Goal: Task Accomplishment & Management: Manage account settings

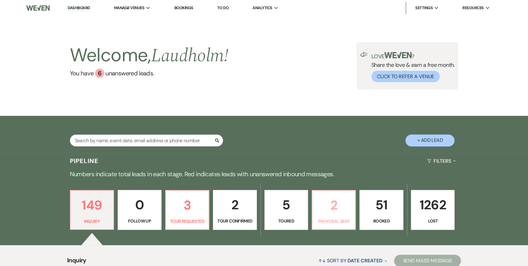
click at [331, 213] on p "2" at bounding box center [334, 205] width 36 height 21
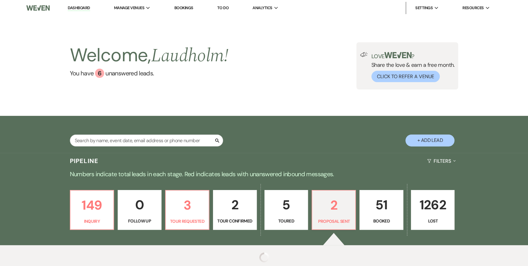
select select "6"
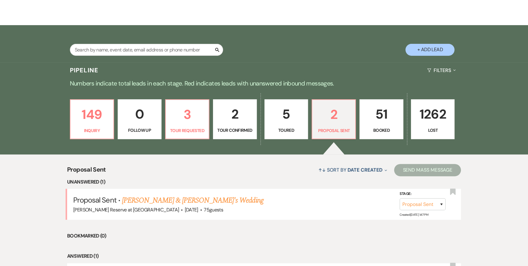
scroll to position [92, 0]
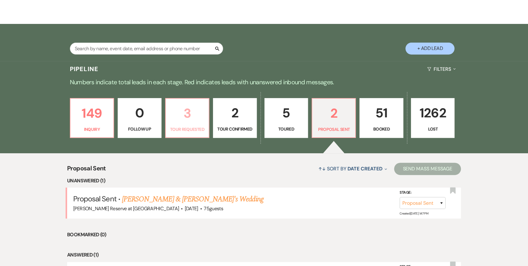
click at [181, 124] on p "3" at bounding box center [188, 113] width 36 height 21
select select "2"
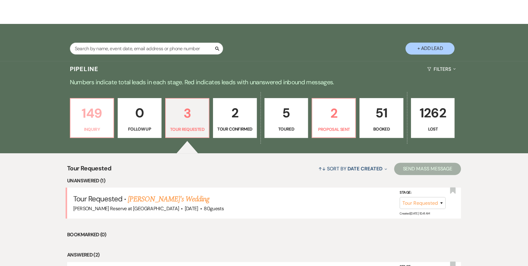
click at [90, 118] on p "149" at bounding box center [92, 113] width 36 height 21
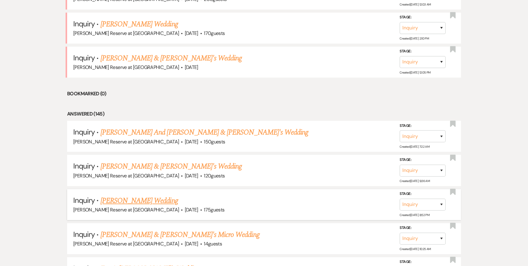
scroll to position [337, 0]
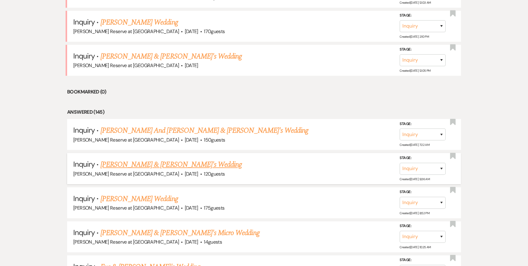
click at [151, 165] on link "[PERSON_NAME] & [PERSON_NAME]'s Wedding" at bounding box center [172, 164] width 142 height 11
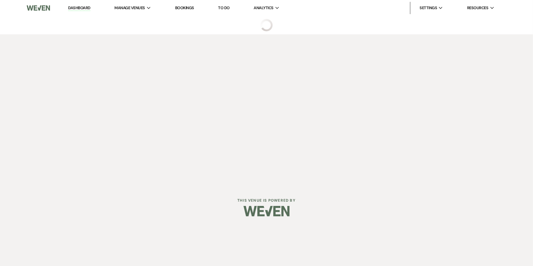
select select "5"
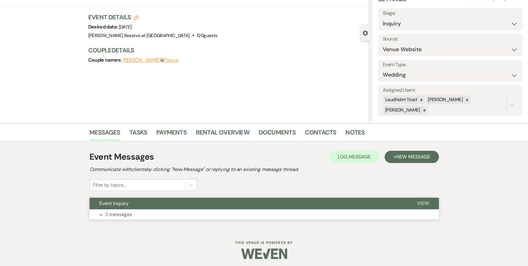
scroll to position [32, 0]
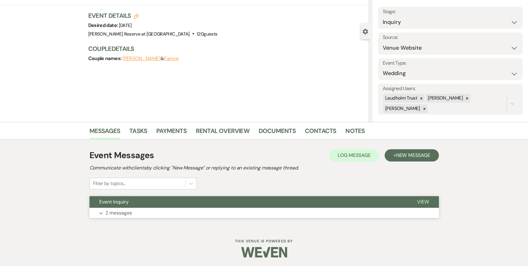
click at [421, 201] on span "View" at bounding box center [423, 202] width 12 height 6
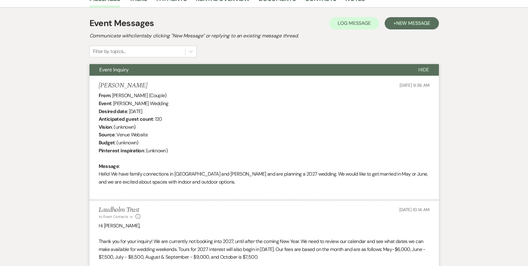
scroll to position [277, 0]
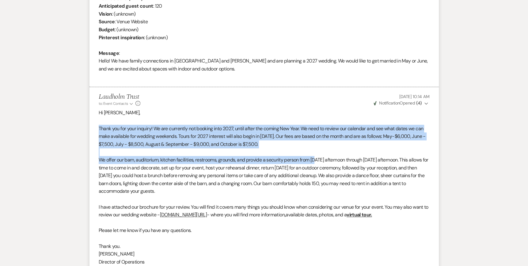
drag, startPoint x: 97, startPoint y: 126, endPoint x: 317, endPoint y: 163, distance: 223.8
click at [317, 163] on li "Laudholm Trust to: Event Contacts Expand Info [DATE] 10:14 AM Weven Check Notif…" at bounding box center [265, 195] width 350 height 216
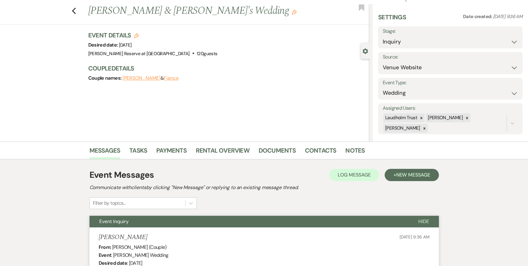
scroll to position [0, 0]
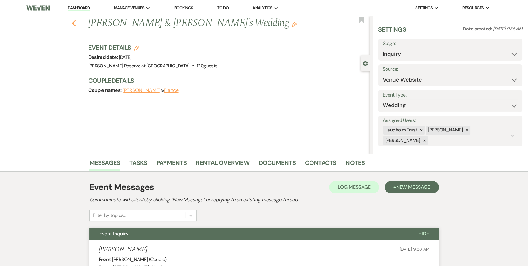
click at [75, 23] on use "button" at bounding box center [74, 23] width 4 height 7
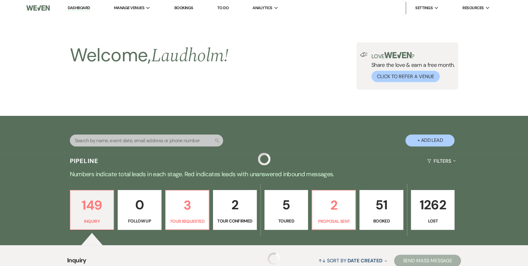
scroll to position [337, 0]
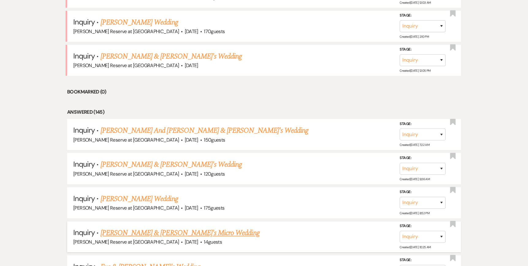
click at [140, 230] on link "[PERSON_NAME] & [PERSON_NAME]'s Micro Wedding" at bounding box center [180, 233] width 159 height 11
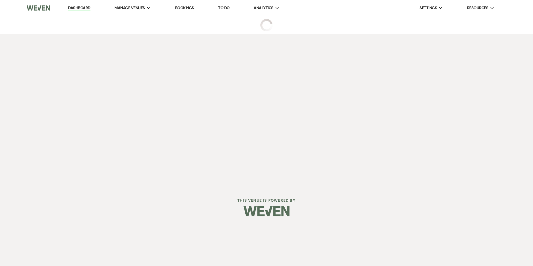
select select "5"
select select "16"
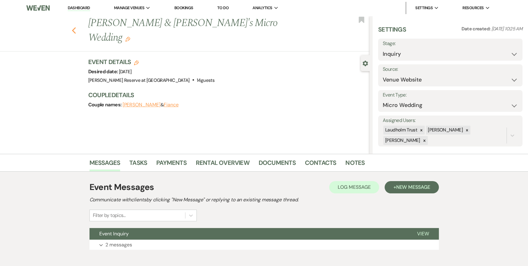
click at [76, 27] on use "button" at bounding box center [74, 30] width 4 height 7
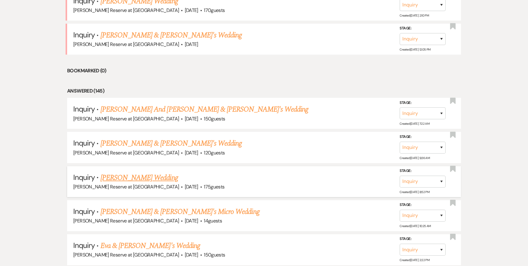
scroll to position [399, 0]
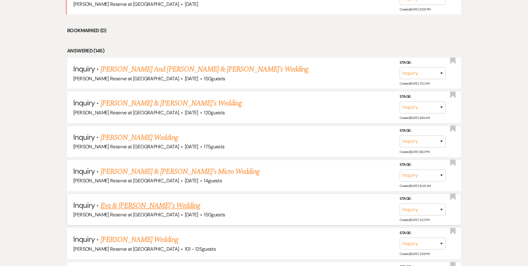
click at [132, 205] on link "Eva & [PERSON_NAME]'s Wedding" at bounding box center [151, 205] width 100 height 11
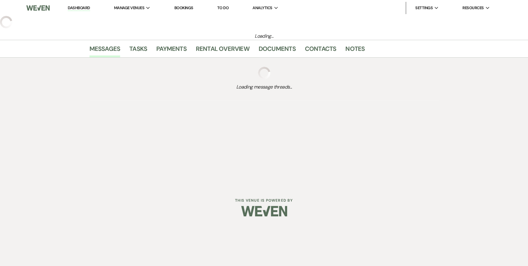
select select "5"
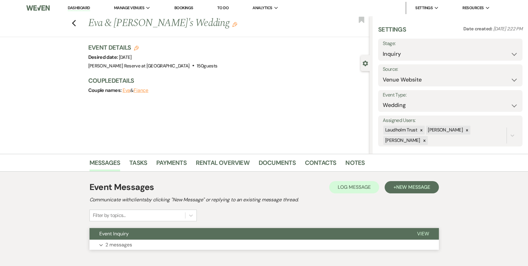
click at [427, 234] on span "View" at bounding box center [423, 234] width 12 height 6
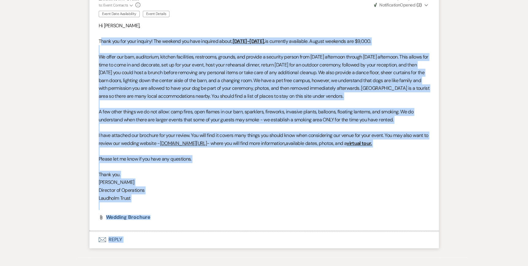
scroll to position [398, 0]
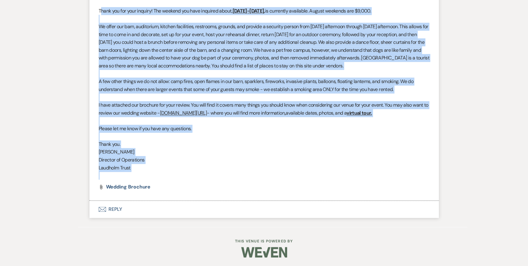
drag, startPoint x: 120, startPoint y: 113, endPoint x: 350, endPoint y: 177, distance: 239.4
click at [350, 177] on div "Hi [PERSON_NAME], Thank you for your inquiry! The weekend you have inquired abo…" at bounding box center [264, 85] width 331 height 188
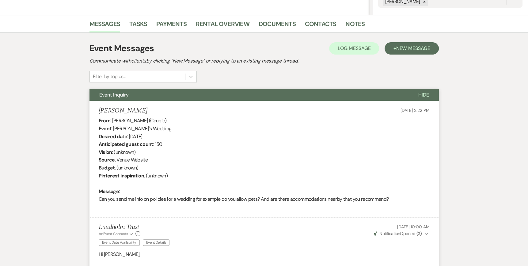
scroll to position [0, 0]
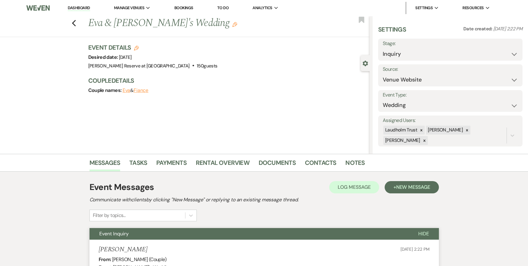
click at [80, 9] on link "Dashboard" at bounding box center [79, 8] width 22 height 6
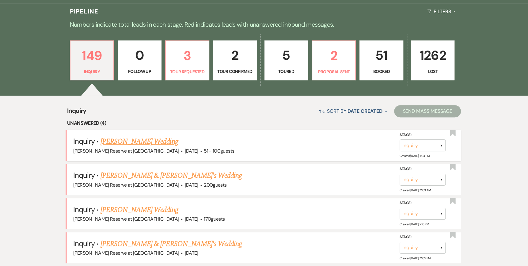
scroll to position [153, 0]
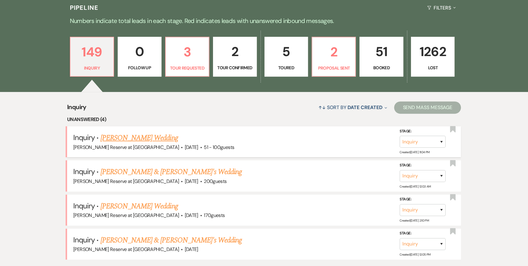
click at [136, 140] on link "[PERSON_NAME] Wedding" at bounding box center [140, 137] width 78 height 11
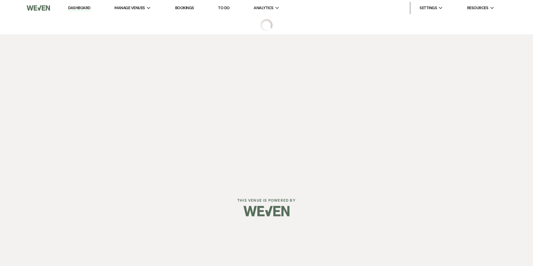
select select "2"
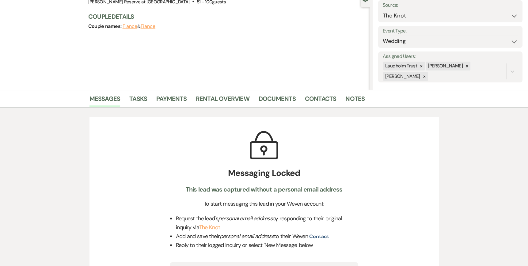
scroll to position [123, 0]
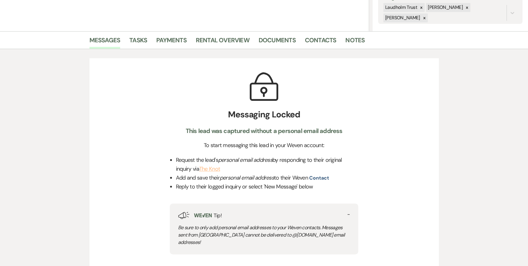
click at [212, 169] on link "The Knot" at bounding box center [209, 168] width 21 height 7
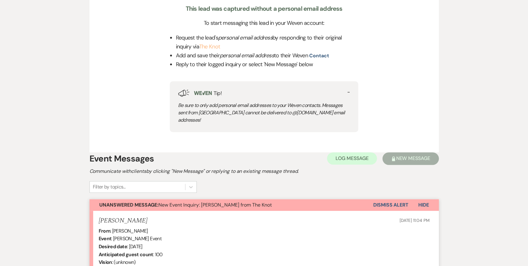
scroll to position [245, 0]
click at [392, 199] on button "Dismiss Alert" at bounding box center [390, 205] width 35 height 12
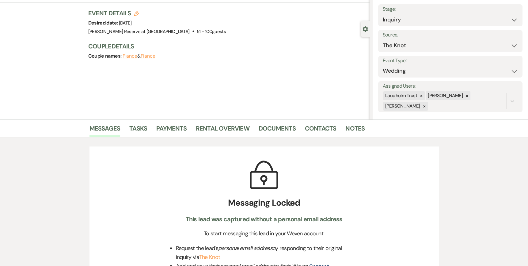
scroll to position [0, 0]
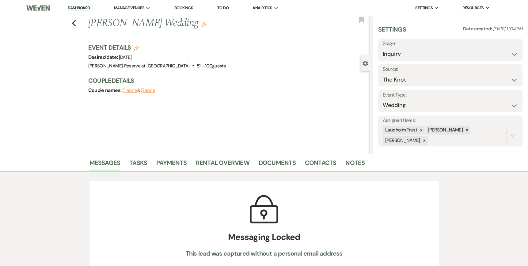
click at [74, 8] on link "Dashboard" at bounding box center [79, 8] width 22 height 6
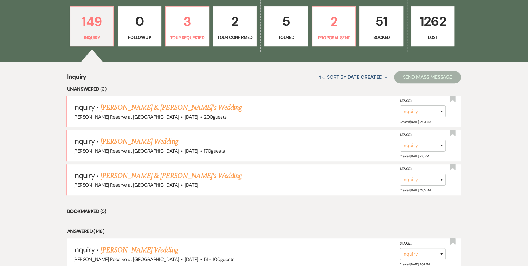
scroll to position [184, 0]
click at [134, 176] on link "[PERSON_NAME] & [PERSON_NAME]'s Wedding" at bounding box center [172, 175] width 142 height 11
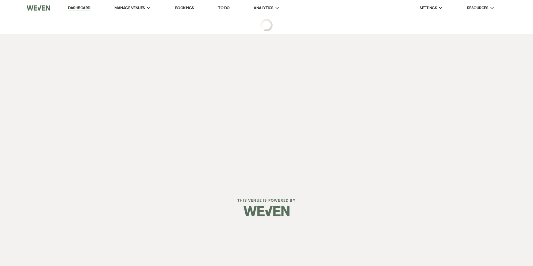
select select "5"
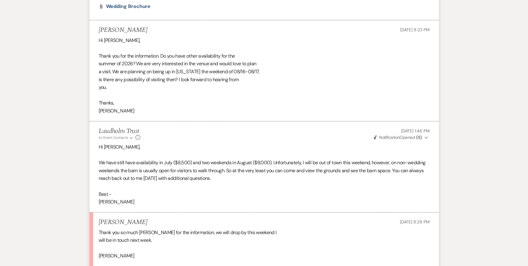
scroll to position [613, 0]
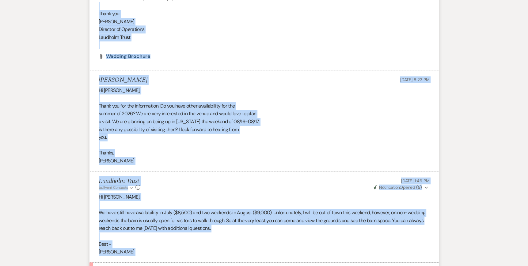
drag, startPoint x: 509, startPoint y: 138, endPoint x: 495, endPoint y: -21, distance: 159.7
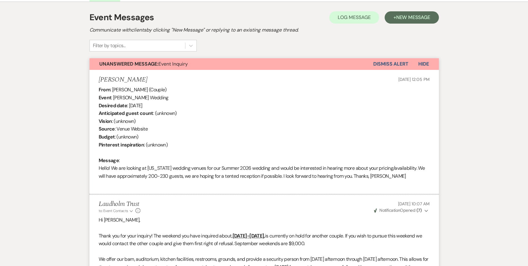
scroll to position [0, 0]
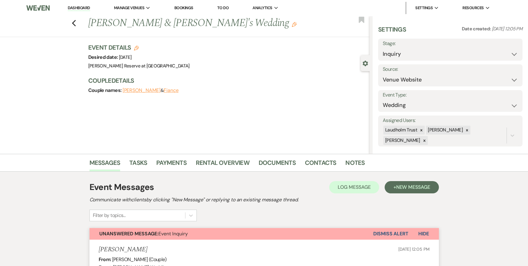
click at [387, 232] on button "Dismiss Alert" at bounding box center [390, 234] width 35 height 12
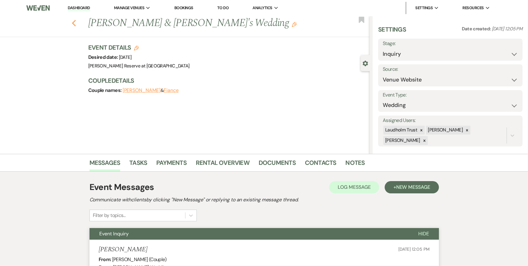
click at [74, 23] on icon "Previous" at bounding box center [74, 23] width 5 height 7
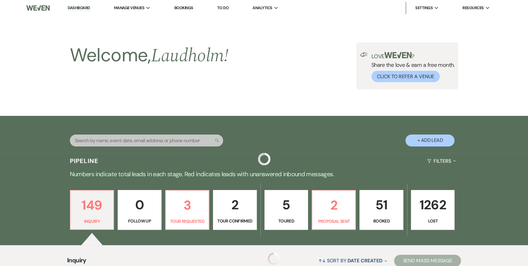
scroll to position [184, 0]
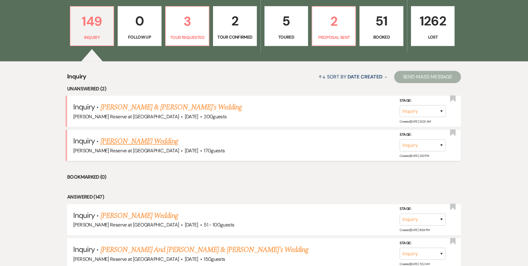
click at [140, 140] on link "[PERSON_NAME] Wedding" at bounding box center [140, 141] width 78 height 11
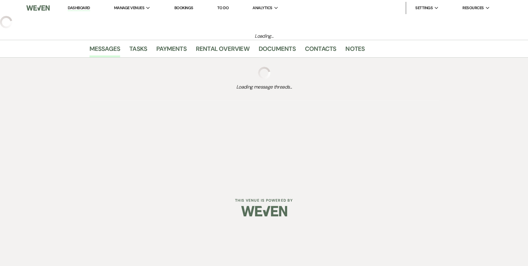
select select "5"
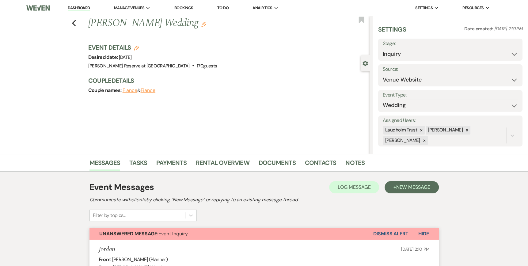
drag, startPoint x: 75, startPoint y: 10, endPoint x: 82, endPoint y: 15, distance: 9.1
click at [75, 10] on link "Dashboard" at bounding box center [79, 8] width 22 height 6
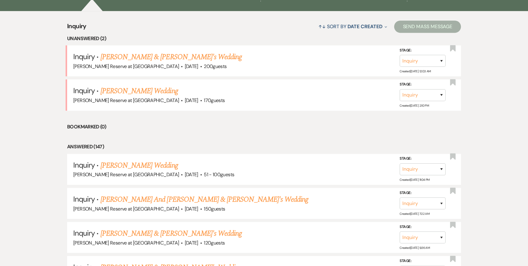
scroll to position [245, 0]
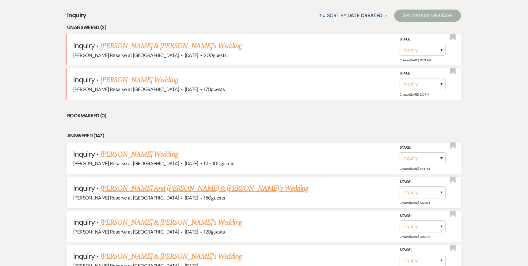
click at [158, 190] on link "[PERSON_NAME] And [PERSON_NAME] & [PERSON_NAME]'s Wedding" at bounding box center [205, 188] width 208 height 11
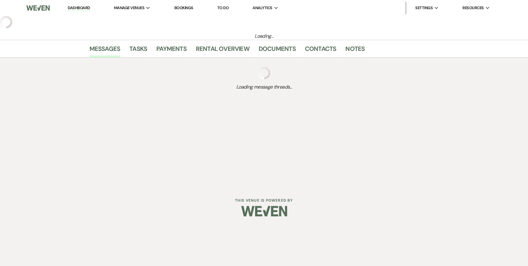
select select "5"
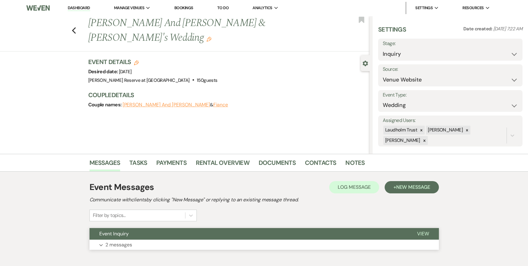
click at [420, 232] on span "View" at bounding box center [423, 234] width 12 height 6
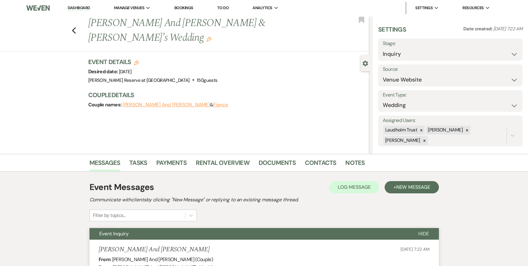
click at [81, 7] on link "Dashboard" at bounding box center [79, 8] width 22 height 6
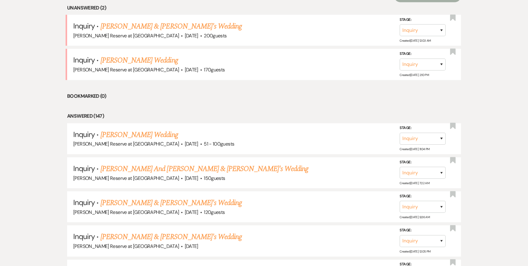
scroll to position [276, 0]
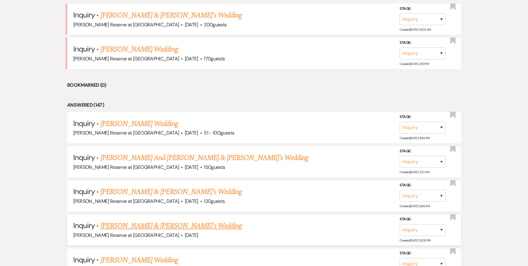
click at [131, 226] on link "[PERSON_NAME] & [PERSON_NAME]'s Wedding" at bounding box center [172, 225] width 142 height 11
select select "5"
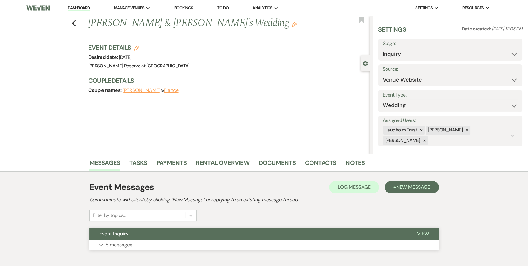
click at [420, 234] on span "View" at bounding box center [423, 234] width 12 height 6
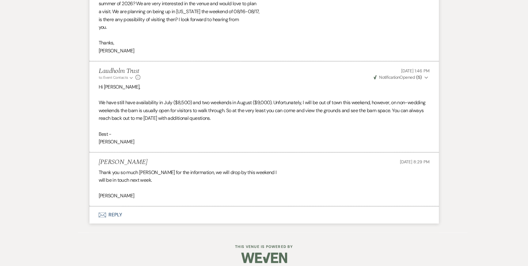
scroll to position [617, 0]
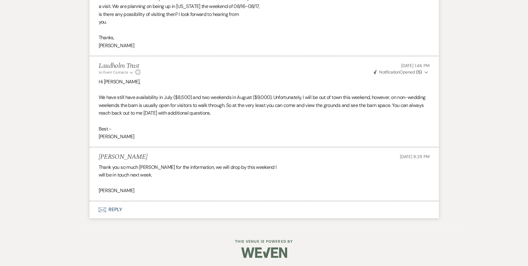
drag, startPoint x: 273, startPoint y: 95, endPoint x: 407, endPoint y: 116, distance: 136.2
click at [407, 116] on p "We have still have availability in July ($8,500) and two weekends in August ($9…" at bounding box center [264, 106] width 331 height 24
copy p "Unfortunately, I will be out of town this weekend, however, on non-wedding week…"
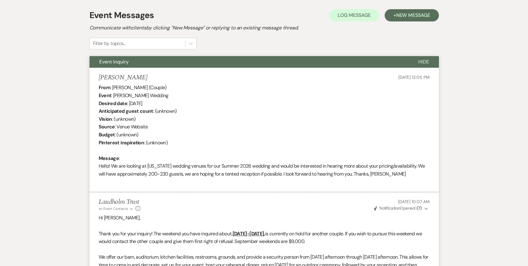
scroll to position [0, 0]
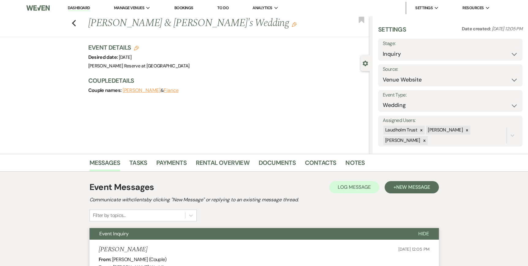
click at [75, 6] on link "Dashboard" at bounding box center [79, 8] width 22 height 6
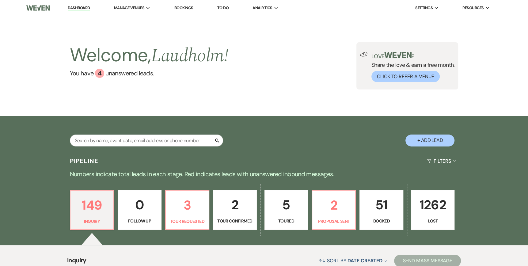
scroll to position [123, 0]
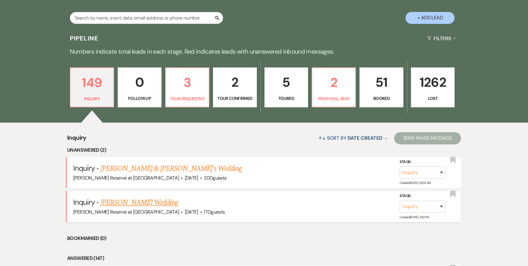
click at [125, 201] on link "[PERSON_NAME] Wedding" at bounding box center [140, 202] width 78 height 11
select select "5"
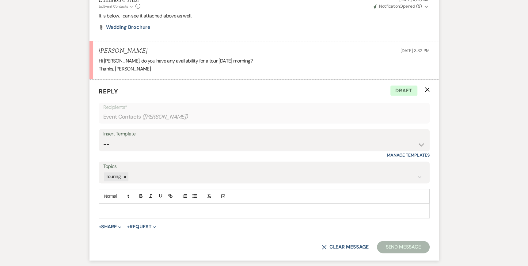
scroll to position [641, 0]
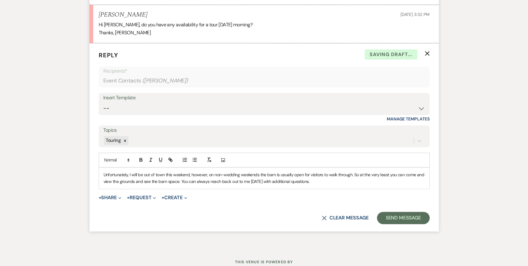
click at [105, 174] on span "Unfortunately, I will be out of town this weekend, however, on non-wedding week…" at bounding box center [265, 178] width 322 height 12
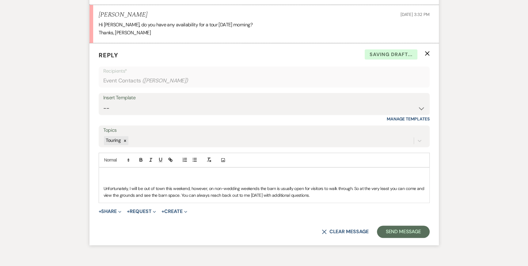
click at [104, 174] on p at bounding box center [264, 174] width 321 height 7
drag, startPoint x: 323, startPoint y: 195, endPoint x: 337, endPoint y: 198, distance: 14.1
click at [325, 195] on p "Unfortunately, I will be out of town this weekend, however, on non-wedding week…" at bounding box center [264, 192] width 321 height 14
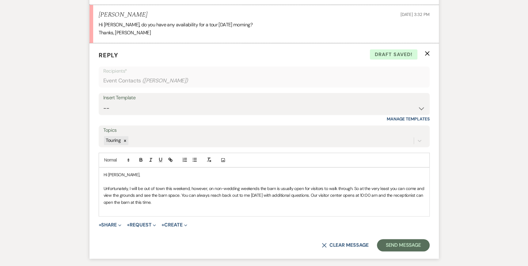
click at [169, 202] on p "Unfortunately, I will be out of town this weekend, however, on non-wedding week…" at bounding box center [264, 195] width 321 height 21
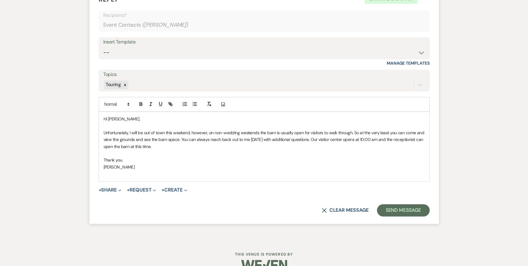
scroll to position [702, 0]
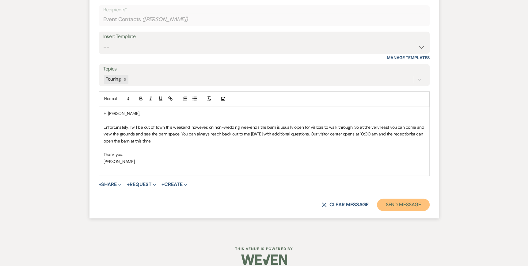
click at [392, 204] on button "Send Message" at bounding box center [403, 205] width 52 height 12
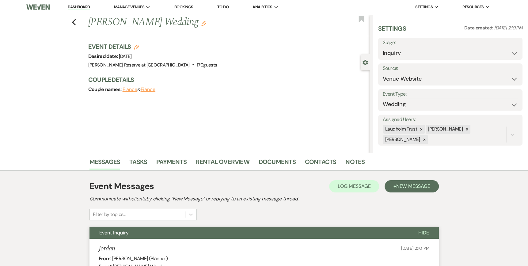
scroll to position [0, 0]
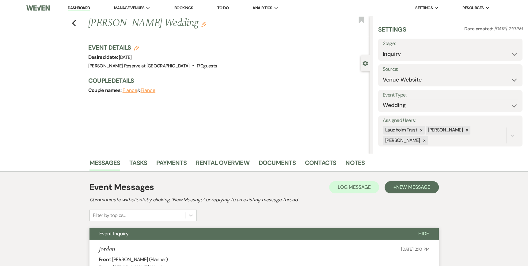
click at [76, 7] on link "Dashboard" at bounding box center [79, 8] width 22 height 6
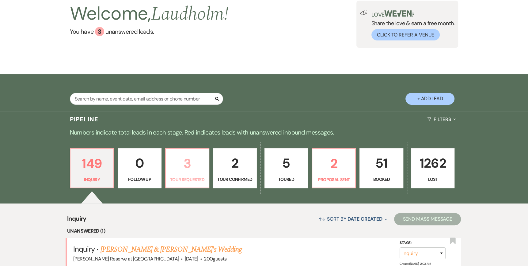
scroll to position [123, 0]
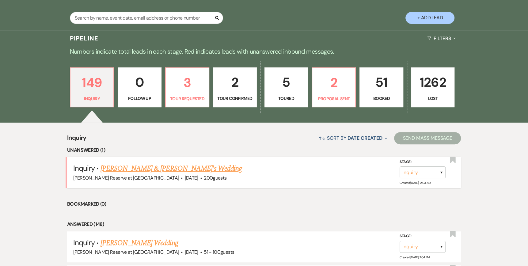
click at [140, 170] on link "[PERSON_NAME] & [PERSON_NAME]'s Wedding" at bounding box center [172, 168] width 142 height 11
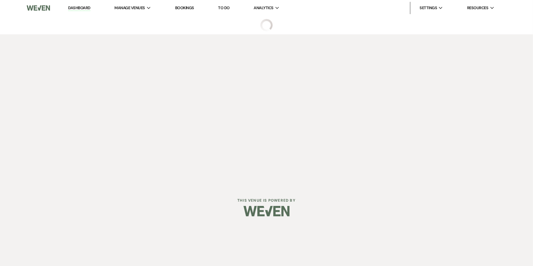
select select "5"
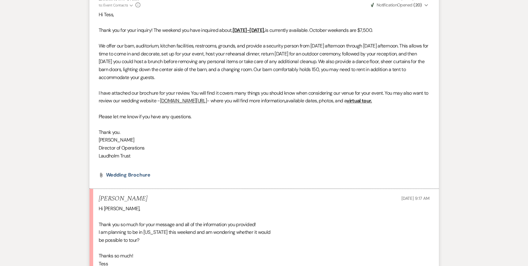
scroll to position [429, 0]
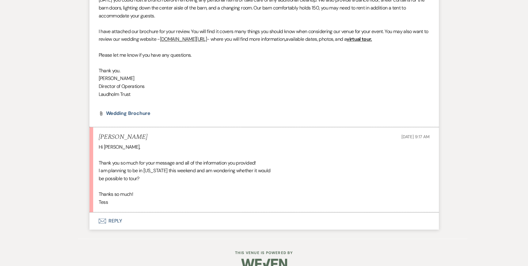
click at [102, 221] on use "button" at bounding box center [101, 221] width 7 height 5
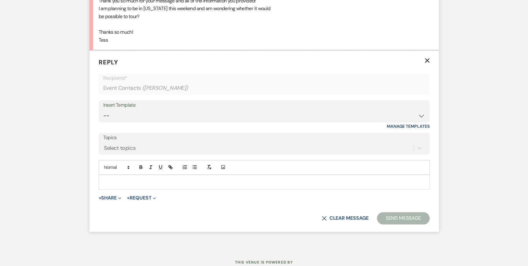
scroll to position [599, 0]
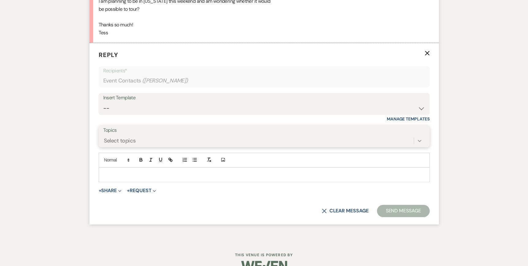
click at [422, 140] on icon at bounding box center [420, 141] width 6 height 6
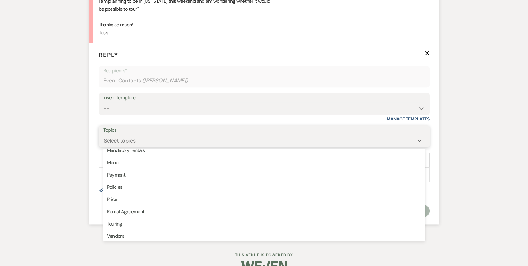
scroll to position [144, 0]
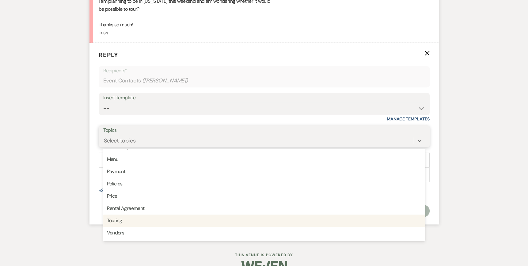
click at [124, 222] on div "Touring" at bounding box center [264, 221] width 322 height 12
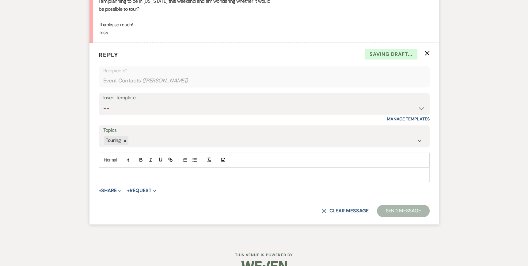
click at [103, 173] on div at bounding box center [264, 175] width 331 height 14
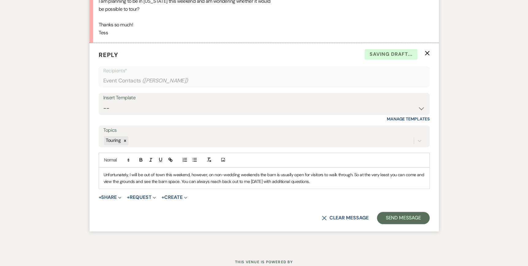
click at [104, 173] on span "Unfortunately, I will be out of town this weekend, however, on non-wedding week…" at bounding box center [265, 178] width 322 height 12
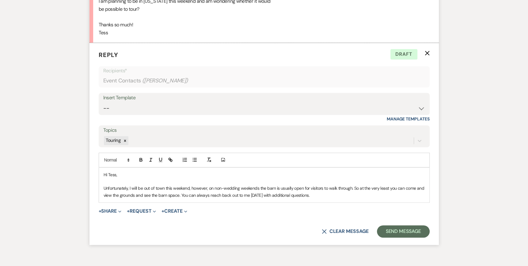
drag, startPoint x: 326, startPoint y: 195, endPoint x: 340, endPoint y: 192, distance: 14.7
click at [329, 194] on p "Unfortunately, I will be out of town this weekend, however, on non-wedding week…" at bounding box center [264, 192] width 321 height 14
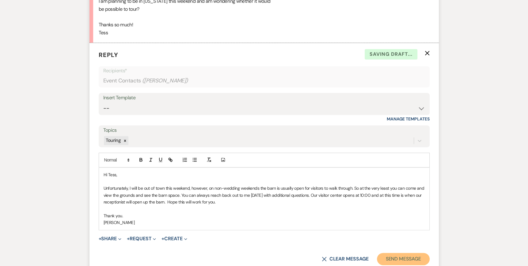
click at [417, 256] on button "Send Message" at bounding box center [403, 259] width 52 height 12
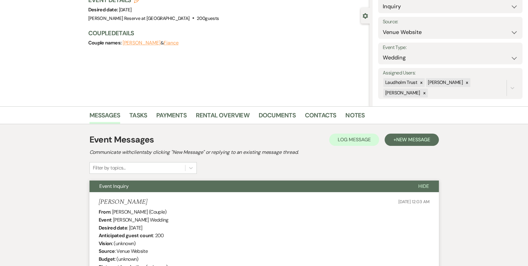
scroll to position [0, 0]
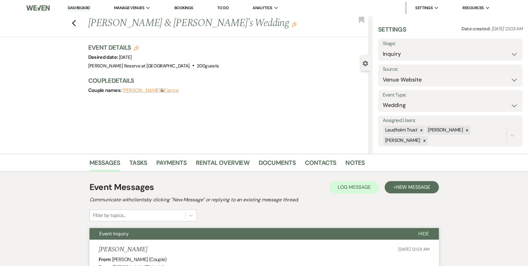
click at [78, 7] on link "Dashboard" at bounding box center [79, 8] width 22 height 6
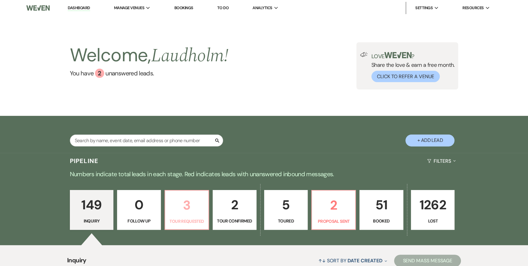
click at [185, 210] on p "3" at bounding box center [187, 205] width 36 height 21
select select "2"
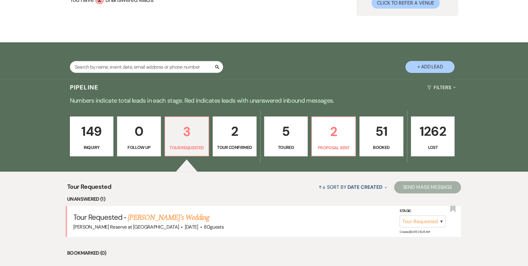
scroll to position [123, 0]
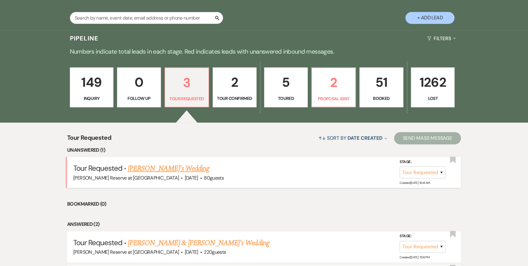
click at [151, 168] on link "[PERSON_NAME]'s Wedding" at bounding box center [169, 168] width 82 height 11
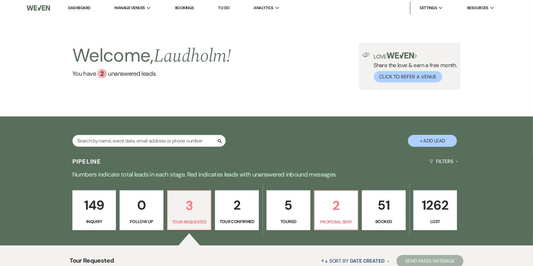
select select "2"
select select "5"
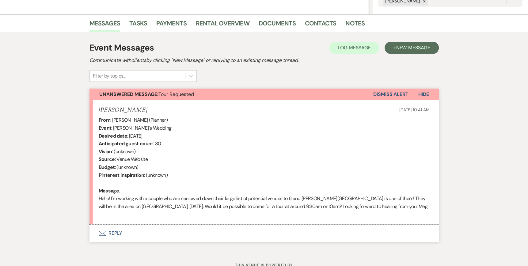
scroll to position [153, 0]
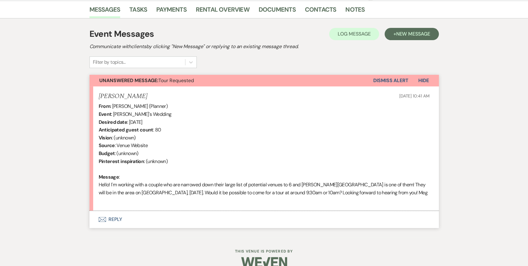
click at [101, 219] on use "button" at bounding box center [101, 219] width 7 height 5
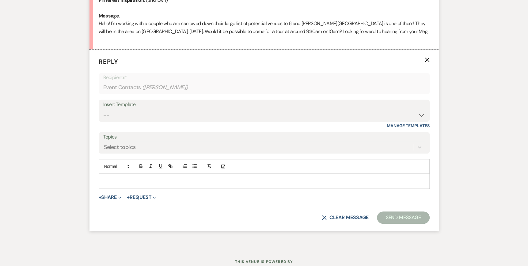
scroll to position [322, 0]
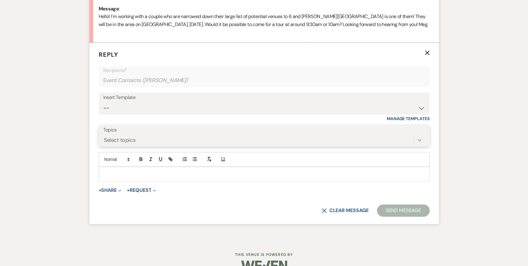
click at [420, 140] on icon at bounding box center [420, 141] width 4 height 2
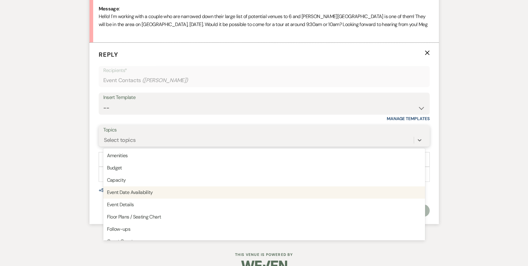
click at [163, 194] on div "Event Date Availability" at bounding box center [264, 192] width 322 height 12
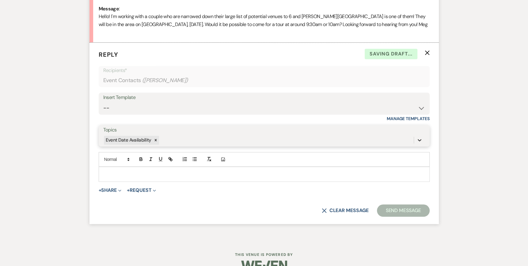
click at [417, 140] on icon at bounding box center [420, 140] width 6 height 6
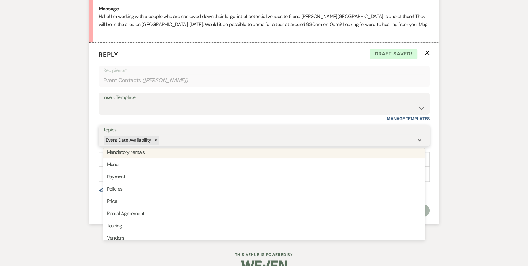
scroll to position [130, 0]
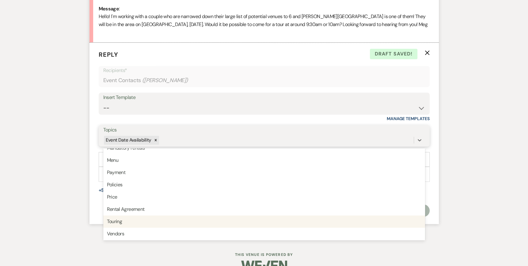
click at [139, 225] on div "Touring" at bounding box center [264, 222] width 322 height 12
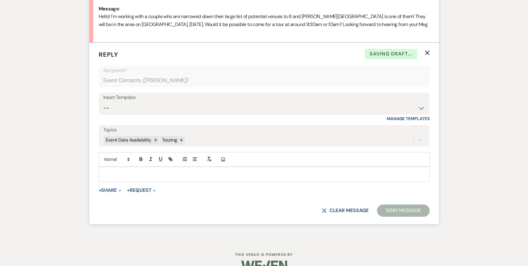
click at [106, 173] on p at bounding box center [264, 174] width 321 height 7
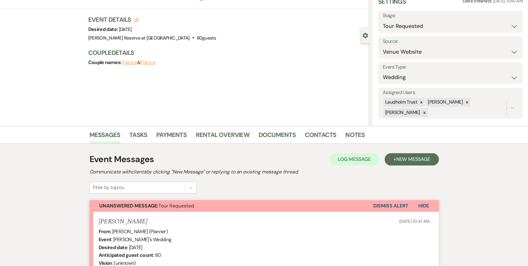
scroll to position [0, 0]
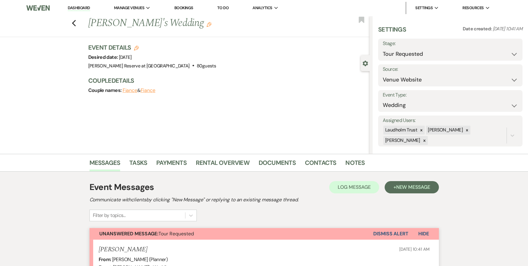
click at [71, 6] on link "Dashboard" at bounding box center [79, 8] width 22 height 6
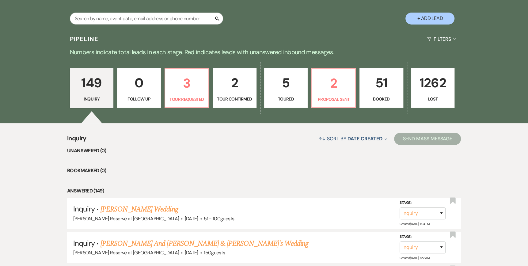
scroll to position [184, 0]
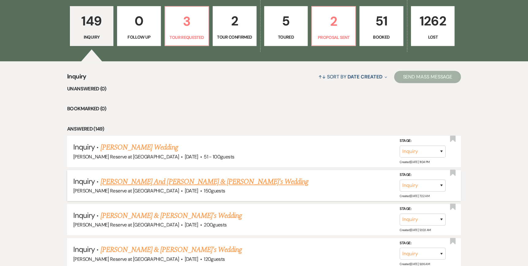
click at [148, 184] on link "[PERSON_NAME] And [PERSON_NAME] & [PERSON_NAME]'s Wedding" at bounding box center [205, 181] width 208 height 11
select select "5"
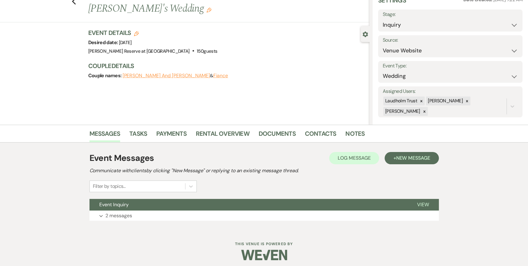
scroll to position [32, 0]
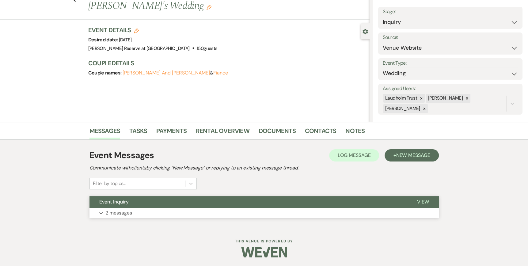
click at [425, 201] on span "View" at bounding box center [423, 202] width 12 height 6
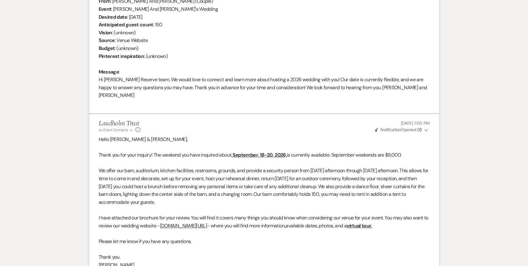
scroll to position [308, 0]
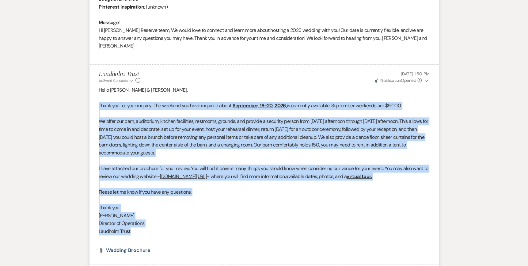
drag, startPoint x: 106, startPoint y: 98, endPoint x: 386, endPoint y: 224, distance: 307.3
click at [386, 224] on li "Laudholm Trust to: Event Contacts Expand Info [DATE] 1:50 PM Weven Check Notifi…" at bounding box center [265, 164] width 350 height 200
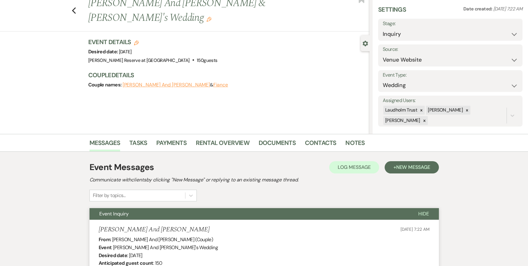
scroll to position [0, 0]
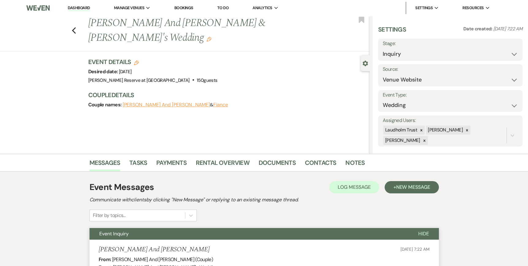
click at [79, 7] on link "Dashboard" at bounding box center [79, 8] width 22 height 6
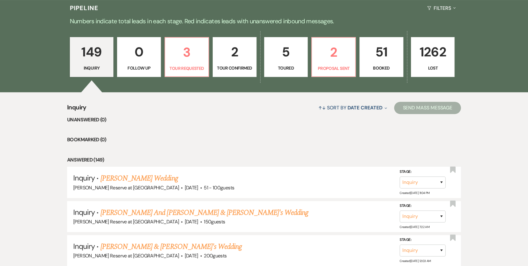
scroll to position [153, 0]
click at [178, 70] on p "Tour Requested" at bounding box center [187, 68] width 36 height 7
select select "2"
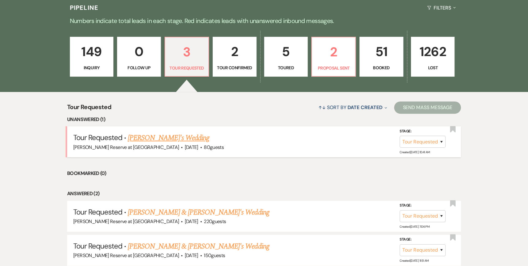
click at [148, 136] on link "[PERSON_NAME]'s Wedding" at bounding box center [169, 137] width 82 height 11
select select "2"
select select "5"
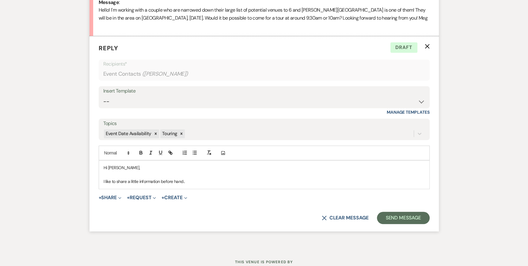
scroll to position [328, 0]
click at [203, 179] on p "I like to share a little information before hand.." at bounding box center [264, 181] width 321 height 7
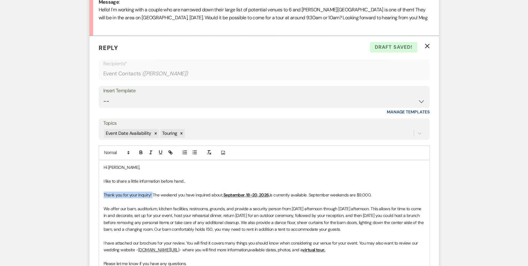
drag, startPoint x: 152, startPoint y: 193, endPoint x: 101, endPoint y: 194, distance: 50.6
click at [101, 194] on div "Hi [PERSON_NAME], I like to share a little information before hand.. Thank you …" at bounding box center [264, 235] width 331 height 151
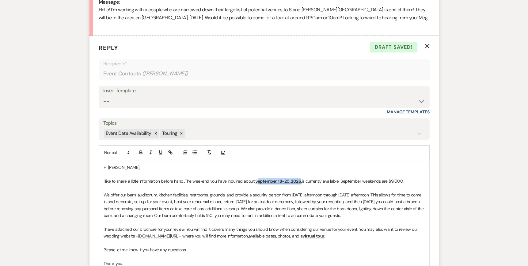
drag, startPoint x: 303, startPoint y: 180, endPoint x: 258, endPoint y: 182, distance: 44.2
click at [258, 182] on u "September, 18-20, 2026," at bounding box center [278, 181] width 46 height 6
drag, startPoint x: 360, startPoint y: 180, endPoint x: 341, endPoint y: 181, distance: 19.0
click at [341, 181] on span "is currently available. September weekends are $9,000." at bounding box center [352, 181] width 102 height 6
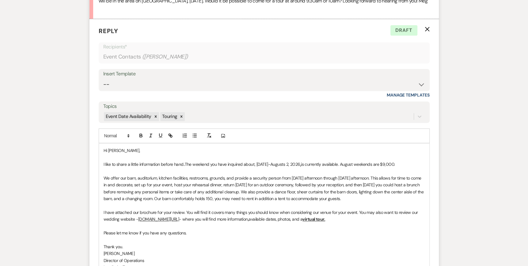
scroll to position [359, 0]
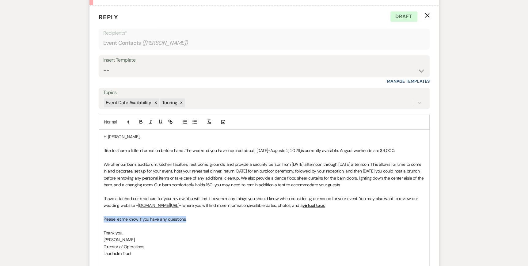
drag, startPoint x: 191, startPoint y: 218, endPoint x: 103, endPoint y: 218, distance: 88.3
click at [104, 218] on p "Please let me know if you have any questions." at bounding box center [264, 219] width 321 height 7
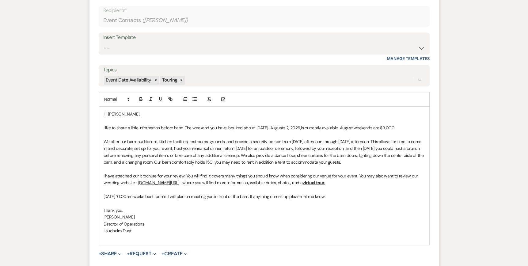
scroll to position [390, 0]
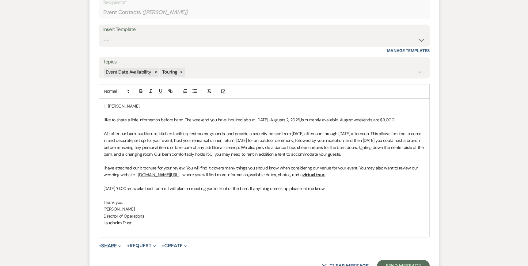
click at [118, 247] on span "Expand" at bounding box center [119, 246] width 5 height 6
click at [119, 256] on span "Doc Upload Documents" at bounding box center [123, 258] width 35 height 6
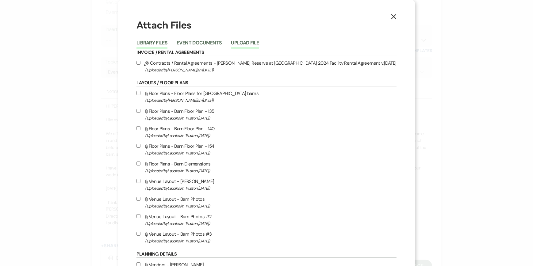
click at [259, 43] on button "Upload File" at bounding box center [245, 44] width 28 height 9
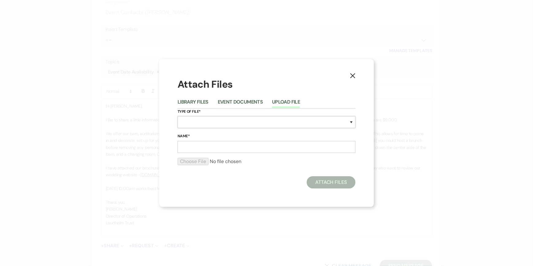
click at [190, 123] on select "Special Event Insurance Vendor Certificate of Insurance Contracts / Rental Agre…" at bounding box center [267, 122] width 178 height 12
select select "43"
click at [178, 116] on select "Special Event Insurance Vendor Certificate of Insurance Contracts / Rental Agre…" at bounding box center [267, 122] width 178 height 12
click at [185, 143] on input "Name*" at bounding box center [267, 147] width 178 height 12
type input "Wedding Brochure"
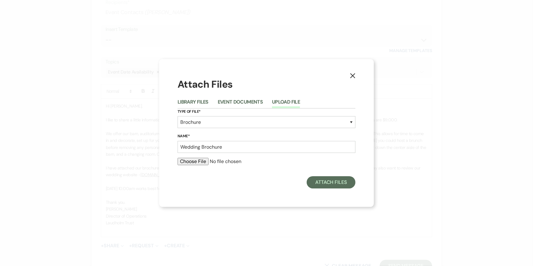
click at [191, 161] on input "file" at bounding box center [267, 161] width 178 height 7
type input "C:\fakepath\Wedding Brochure 2025.pdf"
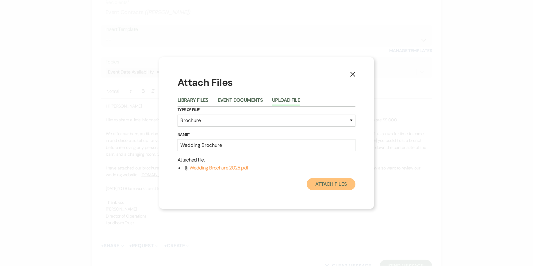
click at [325, 182] on button "Attach Files" at bounding box center [331, 184] width 49 height 12
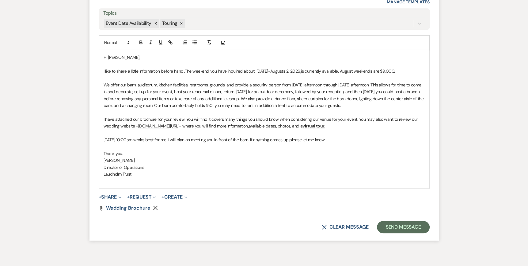
scroll to position [451, 0]
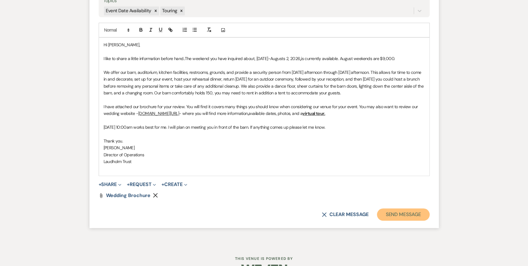
click at [398, 212] on button "Send Message" at bounding box center [403, 214] width 52 height 12
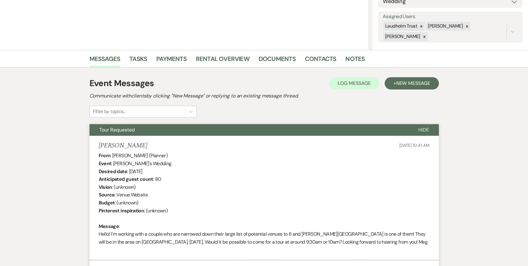
scroll to position [0, 0]
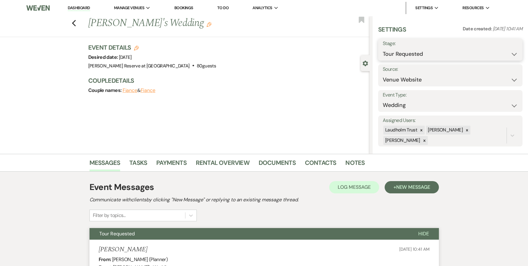
click at [510, 55] on select "Inquiry Follow Up Tour Requested Tour Confirmed Toured Proposal Sent Booked Lost" at bounding box center [450, 54] width 135 height 12
select select "4"
click at [383, 48] on select "Inquiry Follow Up Tour Requested Tour Confirmed Toured Proposal Sent Booked Lost" at bounding box center [450, 54] width 135 height 12
click at [500, 48] on button "Save" at bounding box center [507, 50] width 31 height 12
click at [76, 6] on link "Dashboard" at bounding box center [79, 8] width 22 height 6
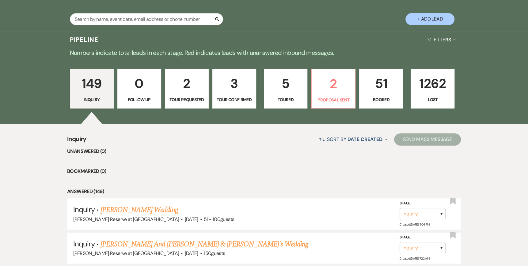
scroll to position [123, 0]
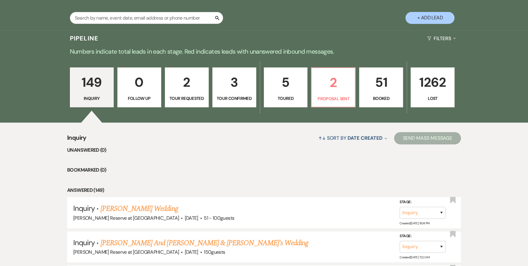
click at [186, 95] on p "Tour Requested" at bounding box center [187, 98] width 36 height 7
select select "2"
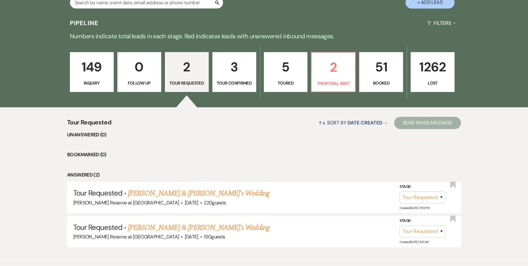
scroll to position [153, 0]
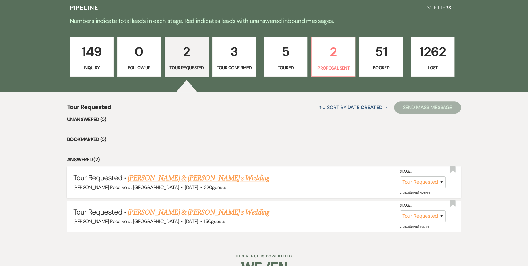
click at [179, 178] on link "[PERSON_NAME] & [PERSON_NAME]'s Wedding" at bounding box center [199, 178] width 142 height 11
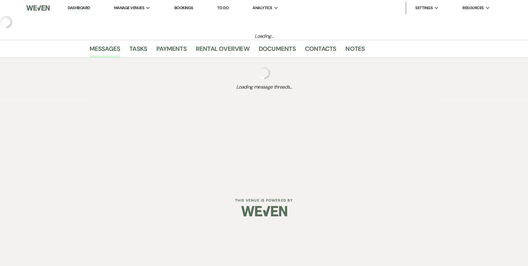
select select "2"
select select "5"
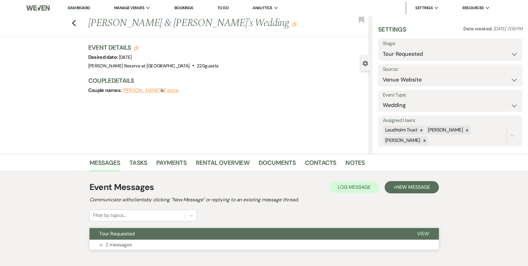
click at [426, 234] on span "View" at bounding box center [423, 234] width 12 height 6
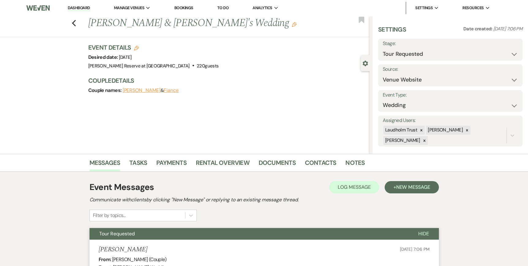
click at [75, 10] on link "Dashboard" at bounding box center [79, 8] width 22 height 6
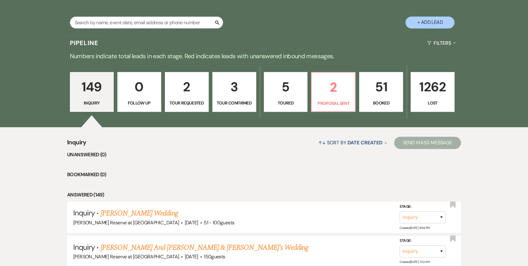
scroll to position [123, 0]
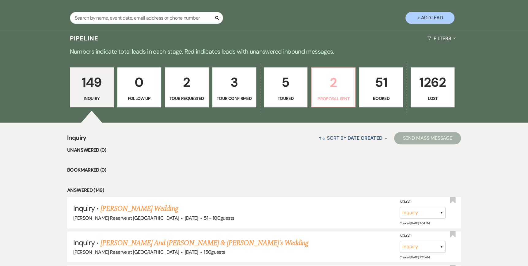
click at [338, 92] on p "2" at bounding box center [333, 82] width 36 height 21
select select "6"
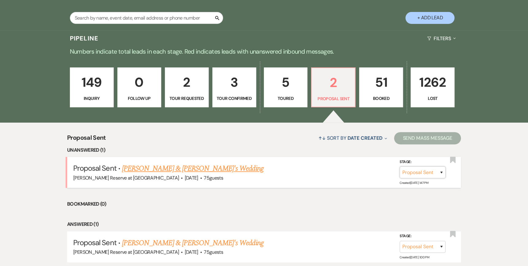
click at [443, 170] on select "Inquiry Follow Up Tour Requested Tour Confirmed Toured Proposal Sent Booked Lost" at bounding box center [423, 172] width 46 height 12
click at [150, 168] on link "[PERSON_NAME] & [PERSON_NAME]'s Wedding" at bounding box center [193, 168] width 142 height 11
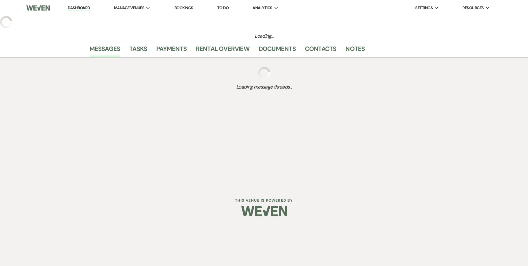
select select "6"
select select "5"
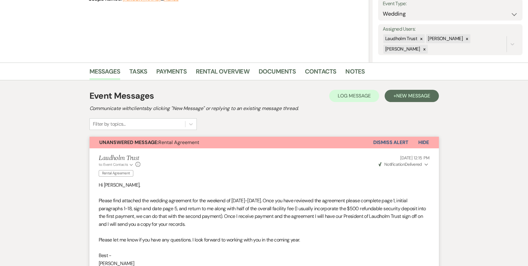
scroll to position [75, 0]
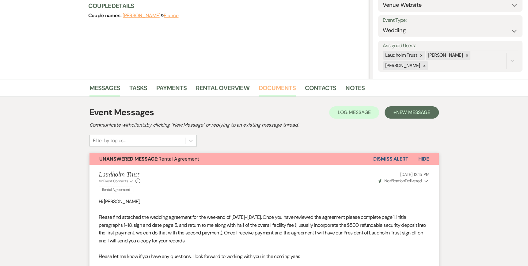
click at [274, 89] on link "Documents" at bounding box center [277, 89] width 37 height 13
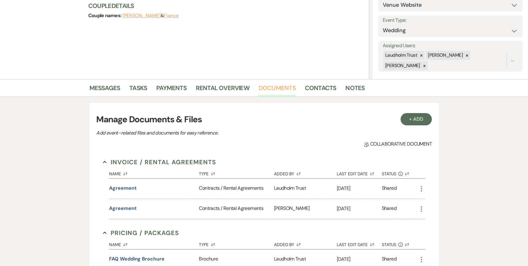
scroll to position [105, 0]
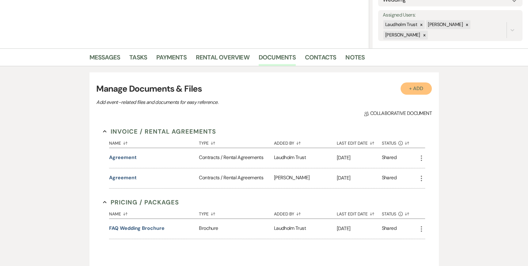
click at [415, 90] on button "+ Add" at bounding box center [416, 88] width 31 height 12
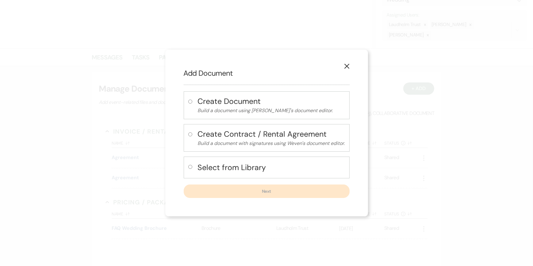
click at [189, 166] on input "radio" at bounding box center [190, 167] width 4 height 4
radio input "true"
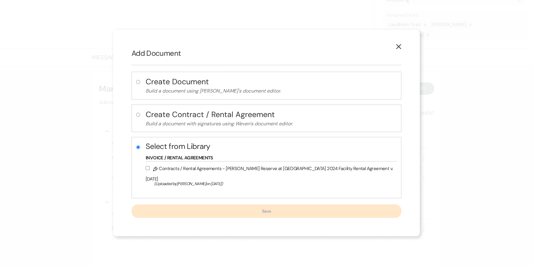
click at [396, 49] on use "button" at bounding box center [398, 46] width 5 height 5
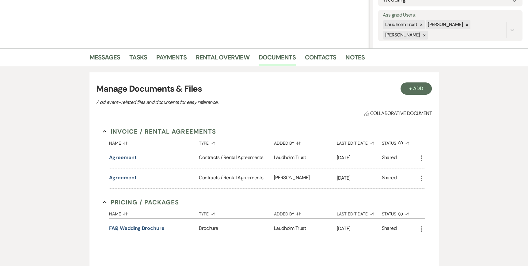
click at [421, 156] on icon "More" at bounding box center [421, 158] width 7 height 7
click at [436, 168] on link "Download Download" at bounding box center [449, 170] width 62 height 10
click at [476, 122] on div "Messages Tasks Payments Rental Overview Documents Contacts Notes + Add Manage D…" at bounding box center [264, 170] width 528 height 245
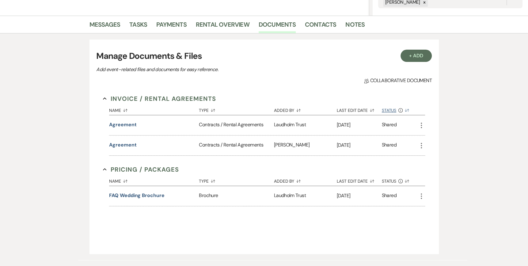
scroll to position [110, 0]
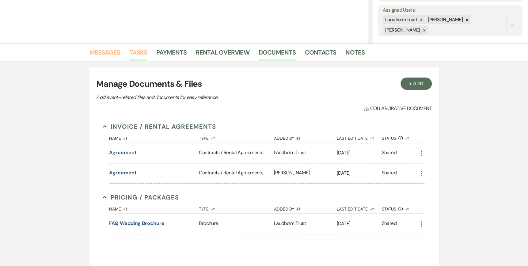
drag, startPoint x: 116, startPoint y: 54, endPoint x: 141, endPoint y: 56, distance: 24.6
click at [116, 54] on link "Messages" at bounding box center [105, 54] width 31 height 13
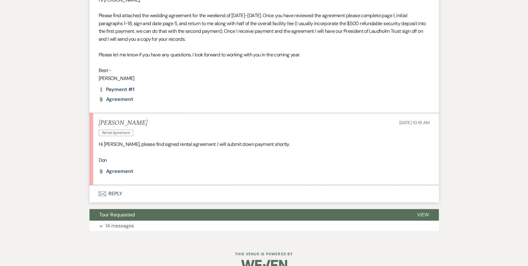
scroll to position [289, 0]
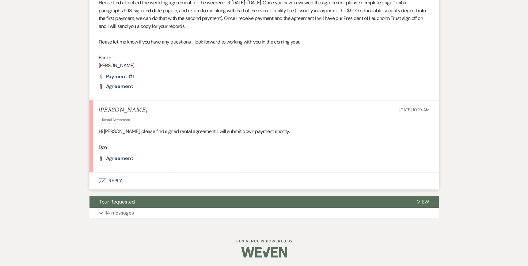
click at [99, 182] on icon "Envelope" at bounding box center [102, 180] width 7 height 5
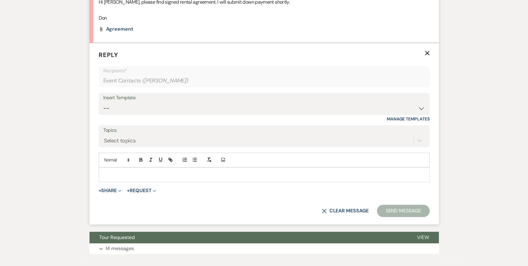
scroll to position [419, 0]
click at [419, 140] on icon at bounding box center [420, 140] width 6 height 6
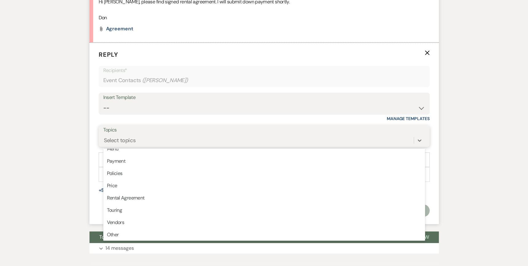
scroll to position [155, 0]
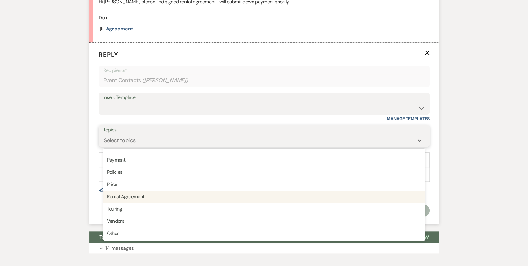
click at [149, 195] on div "Rental Agreement" at bounding box center [264, 197] width 322 height 12
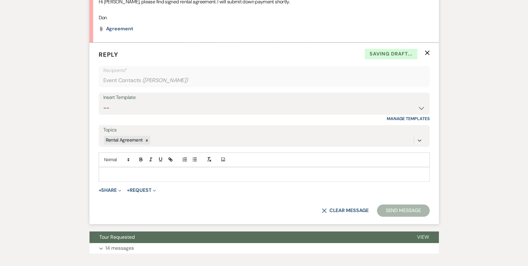
click at [106, 172] on p at bounding box center [264, 174] width 321 height 7
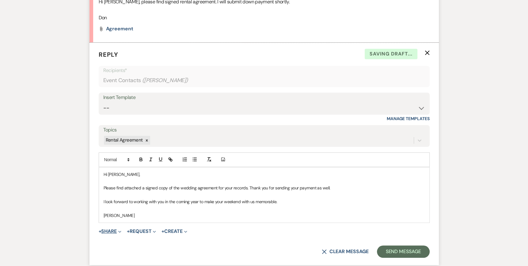
click at [121, 232] on icon "Expand" at bounding box center [119, 231] width 3 height 3
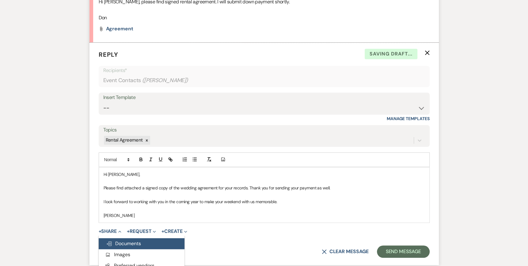
click at [124, 242] on span "Doc Upload Documents" at bounding box center [123, 243] width 35 height 6
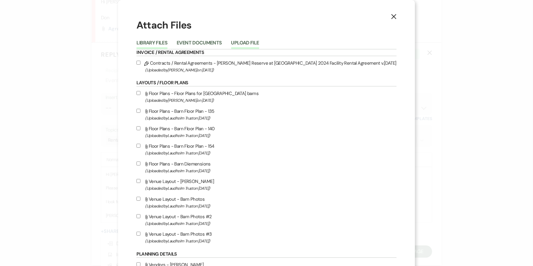
click at [257, 40] on button "Upload File" at bounding box center [245, 44] width 28 height 9
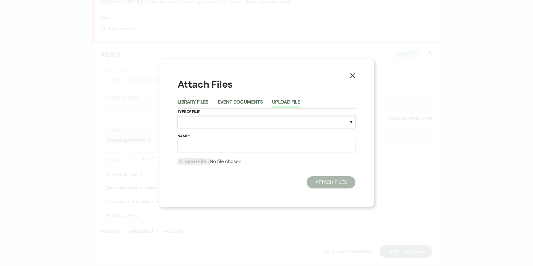
click at [178, 125] on select "Special Event Insurance Vendor Certificate of Insurance Contracts / Rental Agre…" at bounding box center [267, 122] width 178 height 12
select select "10"
click at [178, 116] on select "Special Event Insurance Vendor Certificate of Insurance Contracts / Rental Agre…" at bounding box center [267, 122] width 178 height 12
click at [190, 145] on input "Name*" at bounding box center [267, 147] width 178 height 12
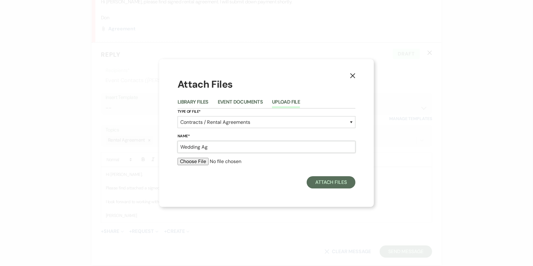
type input "Wedding Agreement"
click at [189, 162] on input "file" at bounding box center [267, 161] width 178 height 7
type input "C:\fakepath\2026 Don Song Wedding Agreement.pdf"
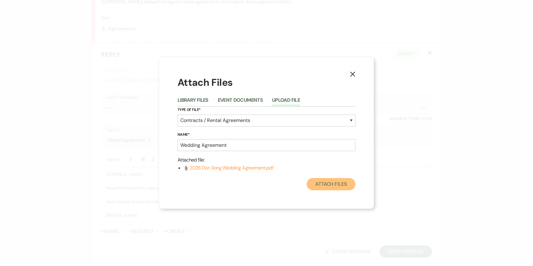
click at [330, 184] on button "Attach Files" at bounding box center [331, 184] width 49 height 12
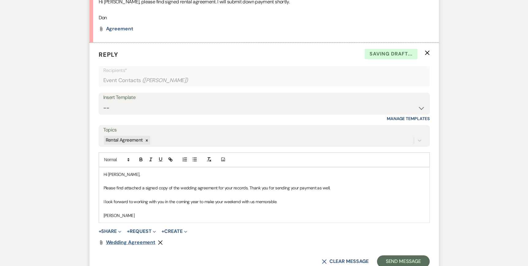
click at [133, 243] on span "Wedding Agreement" at bounding box center [131, 242] width 50 height 6
click at [391, 260] on button "Send Message" at bounding box center [403, 261] width 52 height 12
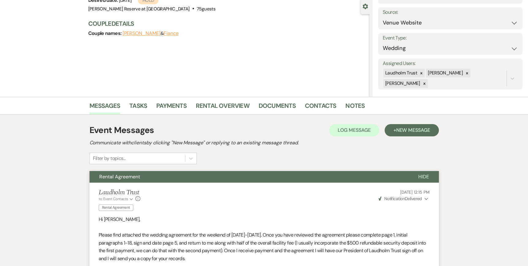
scroll to position [56, 0]
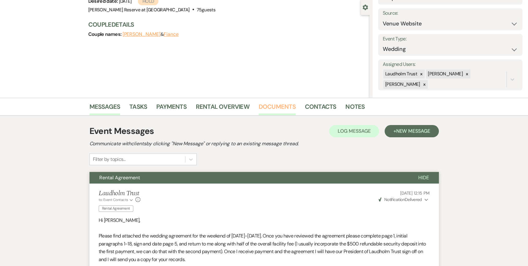
click at [279, 104] on link "Documents" at bounding box center [277, 108] width 37 height 13
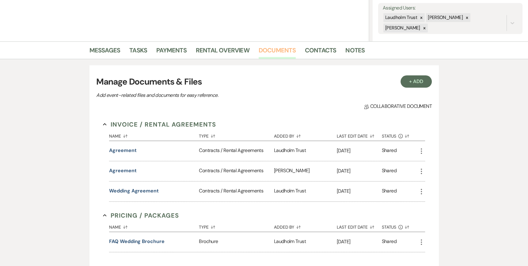
scroll to position [117, 0]
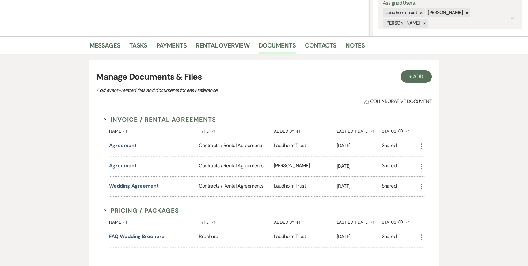
click at [421, 147] on icon "More" at bounding box center [421, 146] width 7 height 7
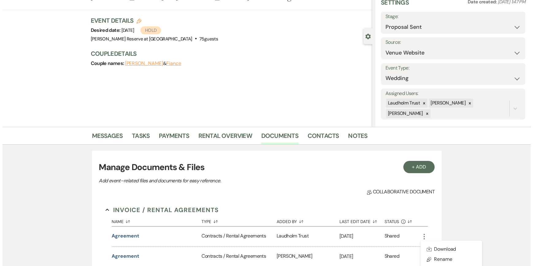
scroll to position [24, 0]
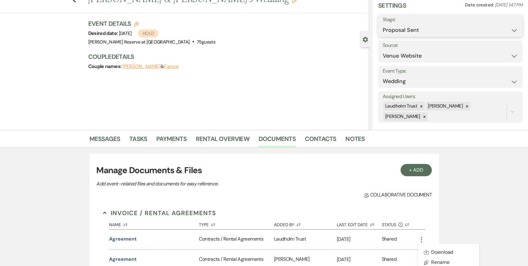
click at [510, 29] on select "Inquiry Follow Up Tour Requested Tour Confirmed Toured Proposal Sent Booked Lost" at bounding box center [450, 30] width 135 height 12
select select "7"
click at [383, 24] on select "Inquiry Follow Up Tour Requested Tour Confirmed Toured Proposal Sent Booked Lost" at bounding box center [450, 30] width 135 height 12
click at [506, 25] on button "Save" at bounding box center [507, 26] width 31 height 12
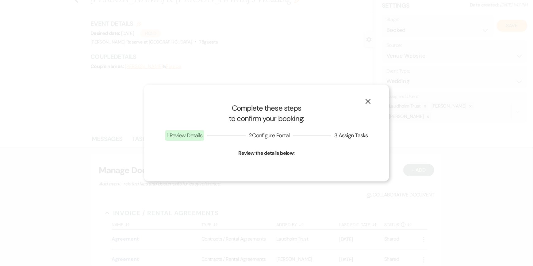
select select "1"
select select "188"
select select "false"
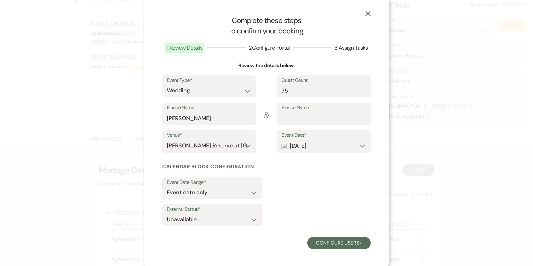
scroll to position [4, 0]
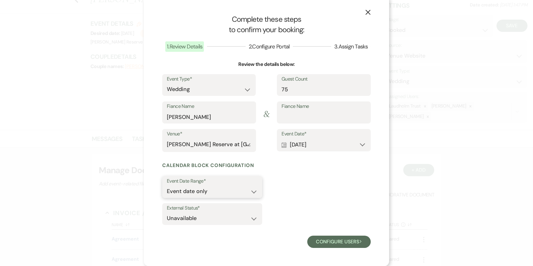
click at [250, 190] on select "Event date only Event date and" at bounding box center [212, 191] width 91 height 12
select select "eventDateAnd"
click at [167, 185] on select "Event date only Event date and" at bounding box center [212, 191] width 91 height 12
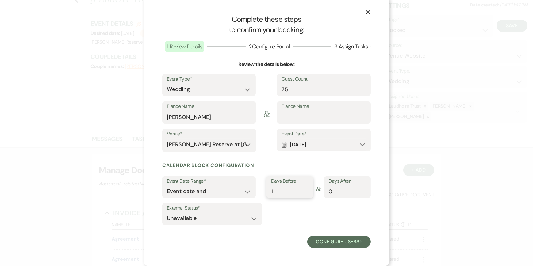
type input "1"
click at [304, 189] on input "1" at bounding box center [289, 191] width 37 height 12
type input "1"
click at [362, 189] on input "1" at bounding box center [347, 191] width 37 height 12
click at [250, 218] on select "Available Unavailable" at bounding box center [212, 218] width 91 height 12
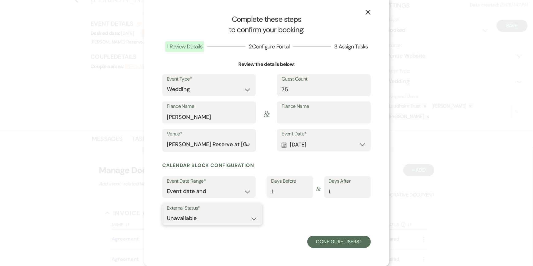
click at [250, 218] on select "Available Unavailable" at bounding box center [212, 218] width 91 height 12
click at [343, 243] on button "Configure users Next" at bounding box center [338, 242] width 63 height 12
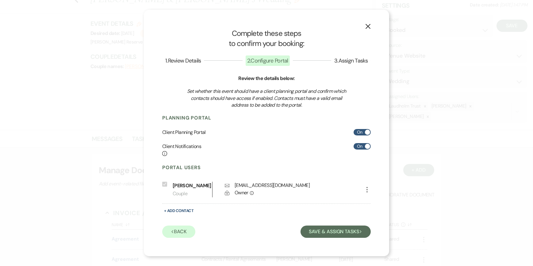
scroll to position [0, 0]
click at [341, 233] on button "Save & Assign Tasks Next" at bounding box center [335, 232] width 70 height 12
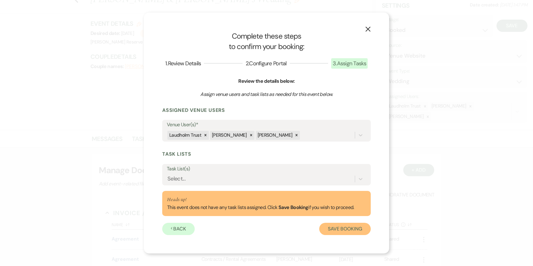
click at [342, 230] on button "Save Booking" at bounding box center [345, 229] width 52 height 12
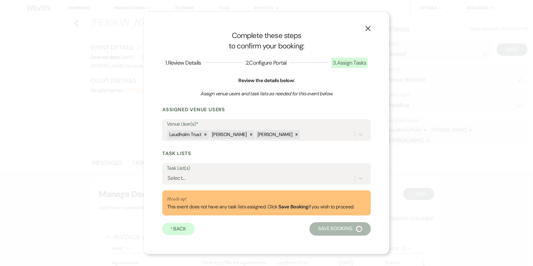
select select "2555"
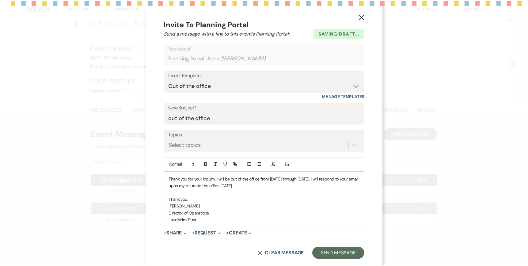
scroll to position [12, 0]
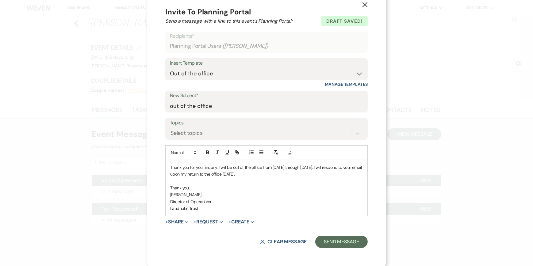
click at [364, 7] on use "button" at bounding box center [364, 4] width 5 height 5
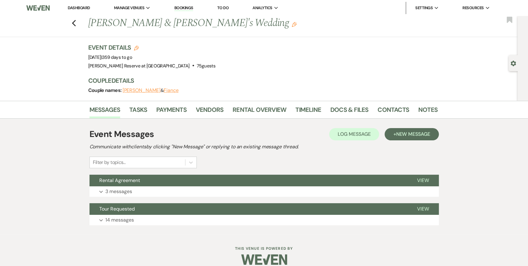
click at [78, 7] on link "Dashboard" at bounding box center [79, 7] width 22 height 5
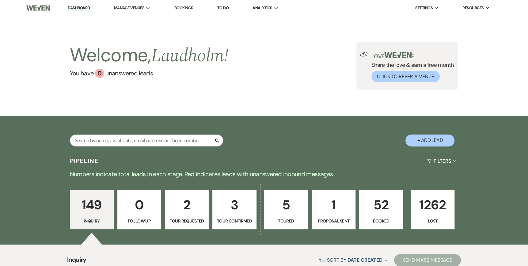
click at [330, 219] on p "Proposal Sent" at bounding box center [334, 221] width 36 height 7
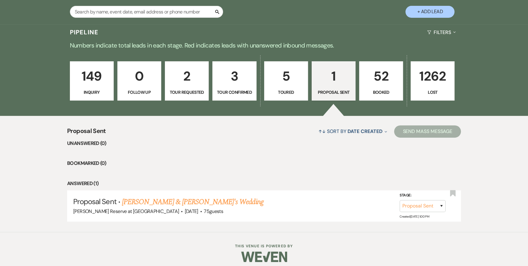
scroll to position [134, 0]
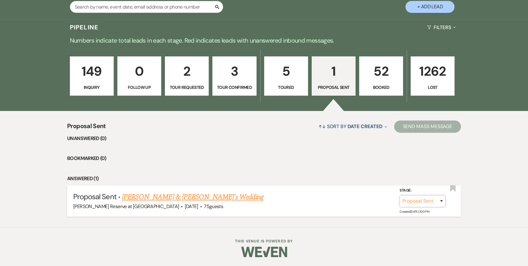
click at [442, 201] on select "Inquiry Follow Up Tour Requested Tour Confirmed Toured Proposal Sent Booked Lost" at bounding box center [423, 201] width 46 height 12
select select "7"
click at [400, 195] on select "Inquiry Follow Up Tour Requested Tour Confirmed Toured Proposal Sent Booked Lost" at bounding box center [423, 201] width 46 height 12
click at [432, 200] on button "Save" at bounding box center [433, 201] width 31 height 12
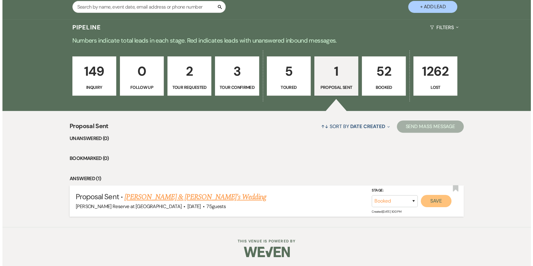
scroll to position [134, 0]
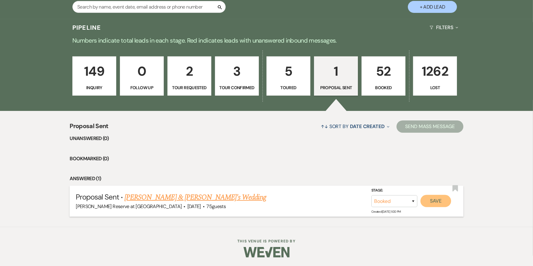
select select "1"
select select "188"
select select "false"
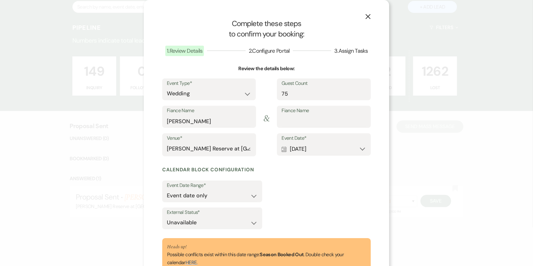
click at [368, 13] on button "X" at bounding box center [367, 16] width 9 height 11
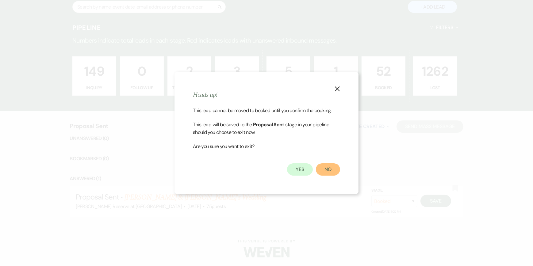
click at [327, 167] on button "No" at bounding box center [328, 169] width 24 height 12
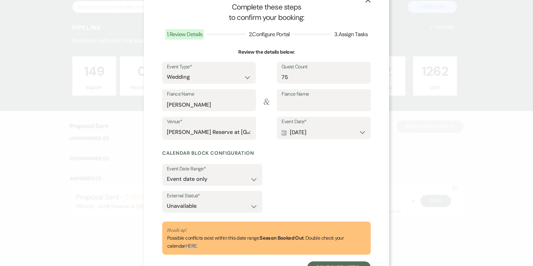
scroll to position [43, 0]
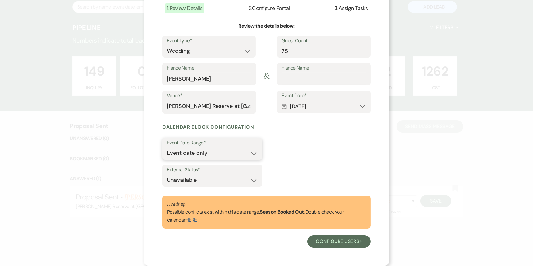
click at [251, 152] on select "Event date only Event date and" at bounding box center [212, 153] width 91 height 12
select select "eventDateAnd"
click at [167, 147] on select "Event date only Event date and" at bounding box center [212, 153] width 91 height 12
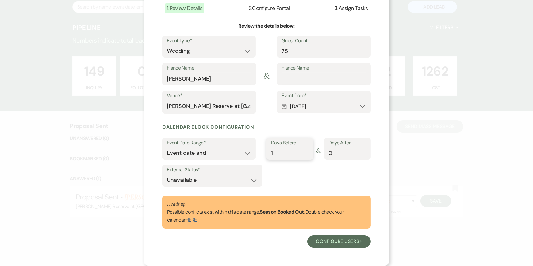
type input "1"
click at [304, 151] on input "1" at bounding box center [289, 153] width 37 height 12
type input "1"
click at [361, 152] on input "1" at bounding box center [347, 153] width 37 height 12
click at [326, 242] on button "Configure users Next" at bounding box center [338, 241] width 63 height 12
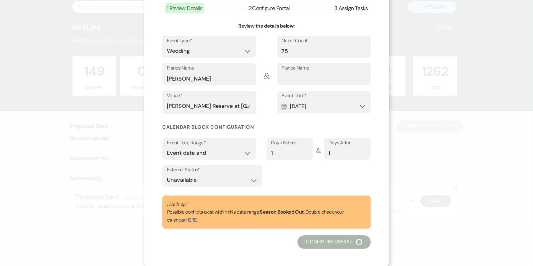
scroll to position [0, 0]
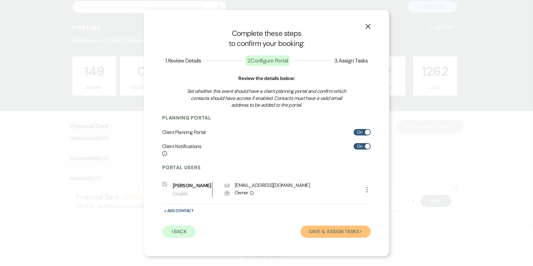
click at [320, 235] on button "Save & Assign Tasks Next" at bounding box center [335, 232] width 70 height 12
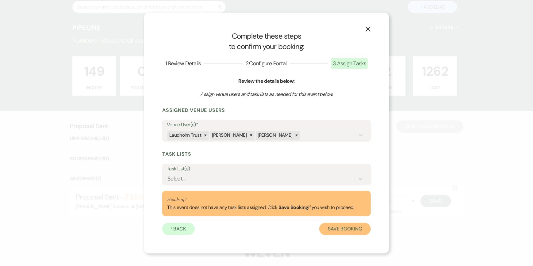
click at [343, 230] on button "Save Booking" at bounding box center [345, 229] width 52 height 12
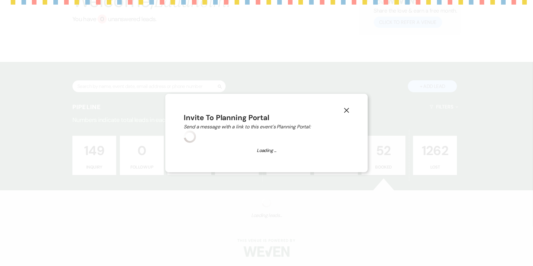
select select "2555"
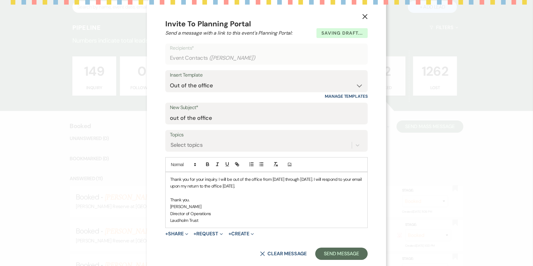
scroll to position [12, 0]
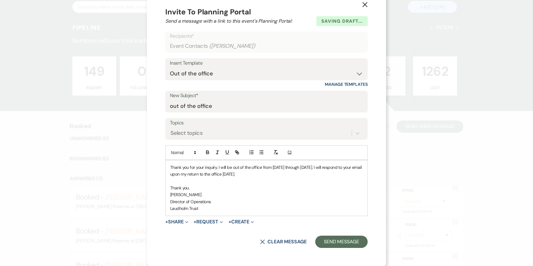
click at [363, 5] on icon "X" at bounding box center [365, 5] width 6 height 6
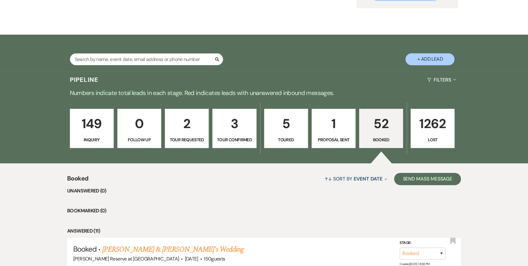
scroll to position [0, 0]
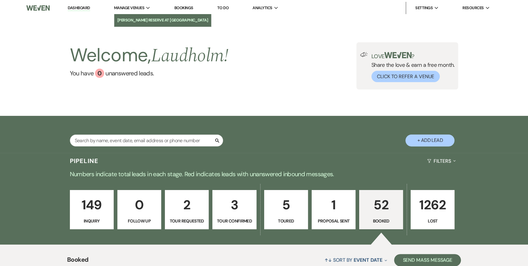
click at [136, 19] on li "[PERSON_NAME] Reserve at [GEOGRAPHIC_DATA]" at bounding box center [162, 20] width 91 height 6
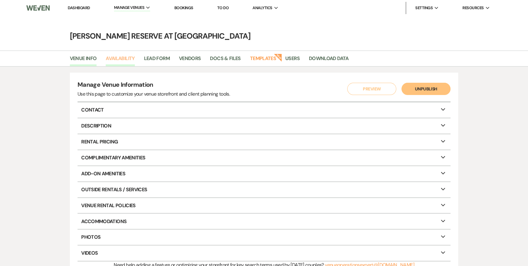
click at [109, 60] on link "Availability" at bounding box center [120, 61] width 29 height 12
select select "2"
select select "2026"
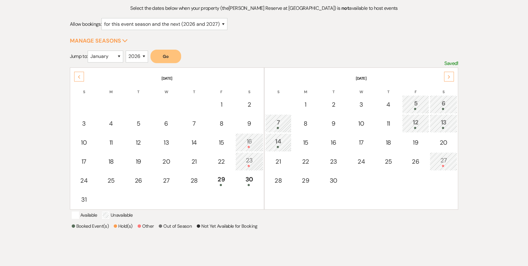
scroll to position [92, 0]
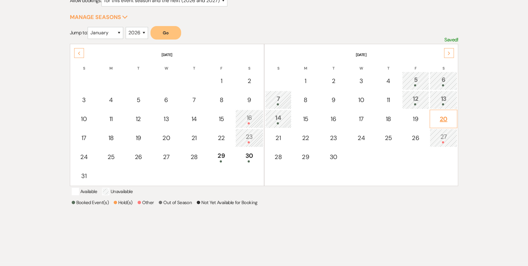
click at [442, 117] on div "20" at bounding box center [443, 118] width 21 height 9
select select "other"
select select "false"
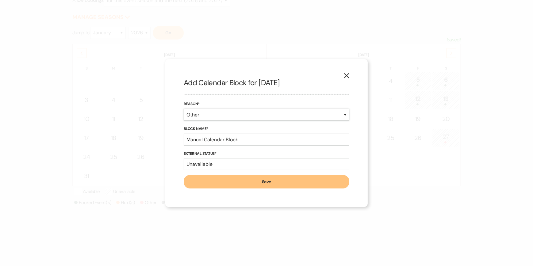
click at [344, 115] on select "Booked Event Hold Other" at bounding box center [267, 115] width 166 height 12
select select "hold"
click at [184, 121] on select "Booked Event Hold Other" at bounding box center [267, 115] width 166 height 12
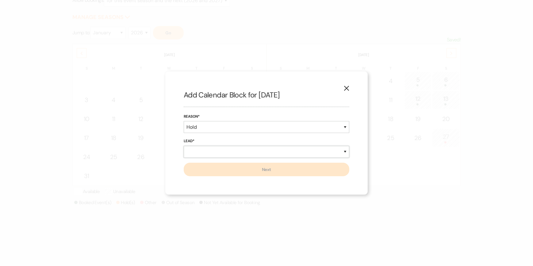
click at [189, 151] on select "New Lead Existing Lead" at bounding box center [267, 152] width 166 height 12
select select "existingLead"
click at [184, 146] on select "New Lead Existing Lead" at bounding box center [267, 152] width 166 height 12
select select "false"
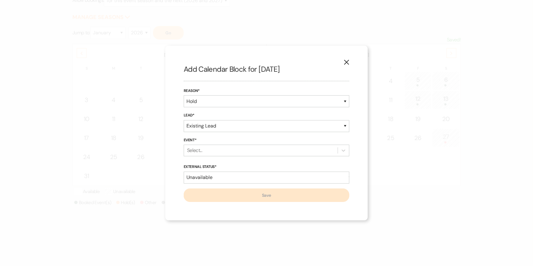
click at [218, 148] on div "Select..." at bounding box center [261, 150] width 154 height 11
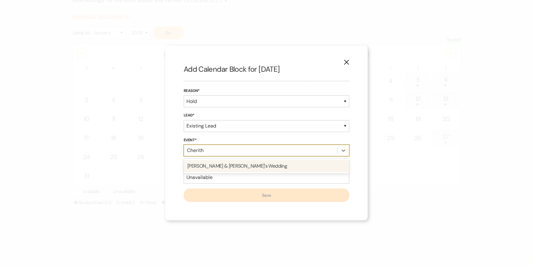
type input "Cherith"
click at [225, 165] on div "[PERSON_NAME] & [PERSON_NAME]'s Wedding" at bounding box center [267, 166] width 166 height 12
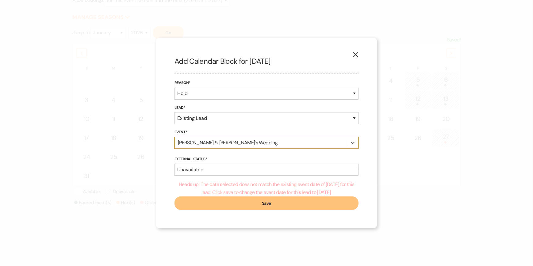
click at [270, 202] on button "Save" at bounding box center [266, 203] width 184 height 13
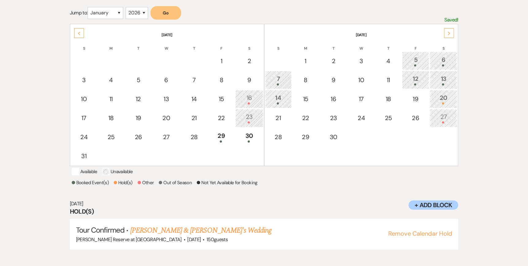
scroll to position [114, 0]
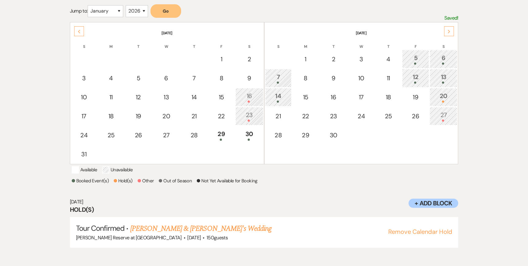
click at [246, 96] on div "16" at bounding box center [249, 96] width 21 height 11
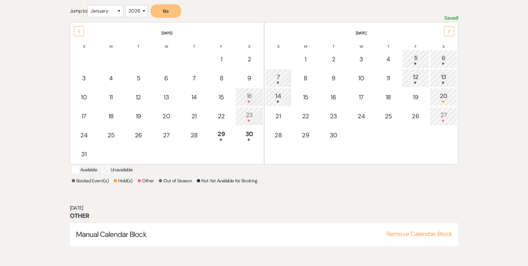
click at [246, 116] on div "23" at bounding box center [249, 115] width 21 height 11
click at [452, 31] on div "Next" at bounding box center [449, 31] width 10 height 10
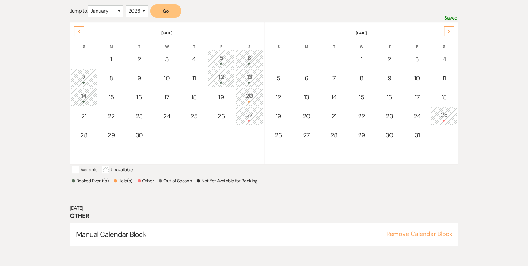
click at [452, 31] on div "Next" at bounding box center [449, 31] width 10 height 10
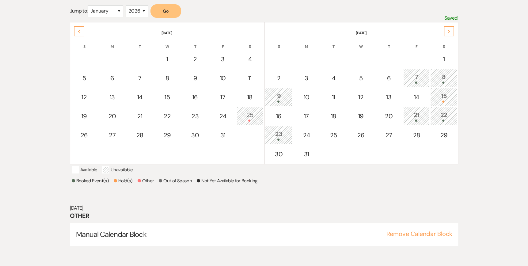
click at [452, 31] on div "Next" at bounding box center [449, 31] width 10 height 10
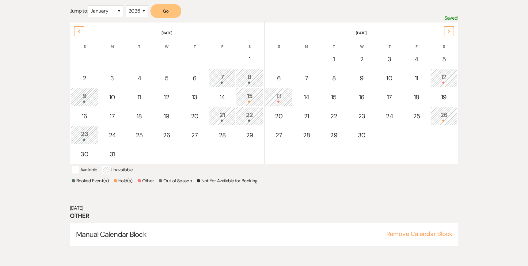
scroll to position [0, 0]
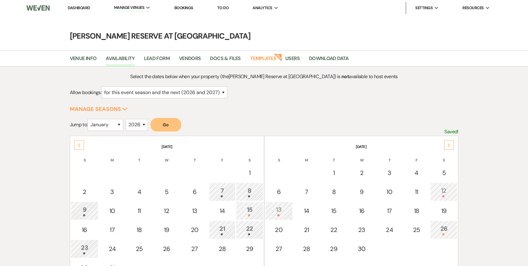
click at [81, 8] on link "Dashboard" at bounding box center [79, 7] width 22 height 5
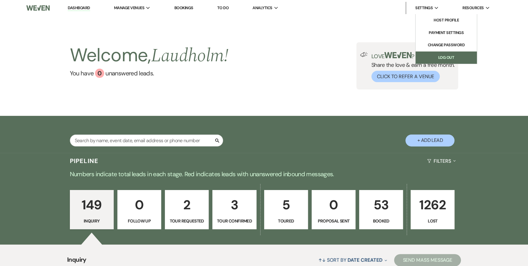
click at [438, 60] on link "Log Out" at bounding box center [446, 58] width 61 height 12
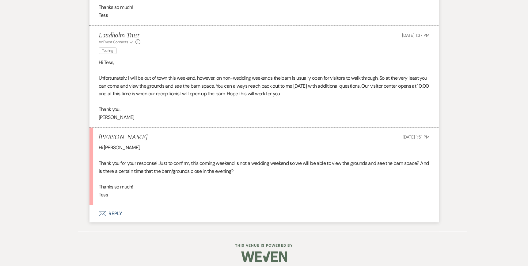
scroll to position [616, 0]
click at [99, 213] on icon "Envelope" at bounding box center [102, 213] width 7 height 5
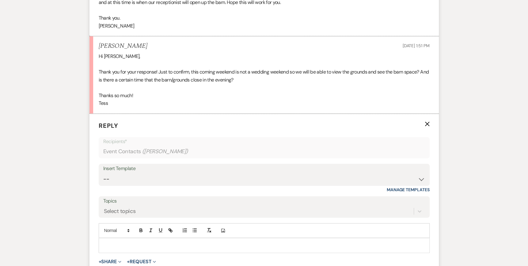
scroll to position [708, 0]
click at [422, 180] on select "-- Weven Planning Portal Introduction (Booked Events) Tour Request Response Fol…" at bounding box center [264, 179] width 322 height 12
click at [422, 178] on select "-- Weven Planning Portal Introduction (Booked Events) Tour Request Response Fol…" at bounding box center [264, 179] width 322 height 12
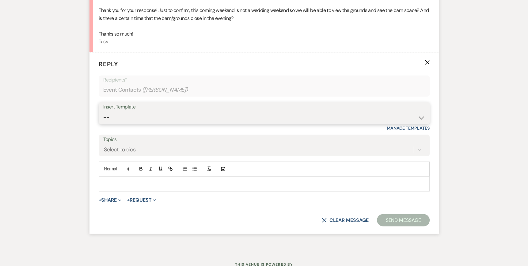
scroll to position [770, 0]
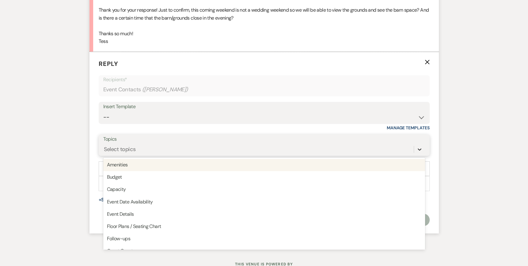
click at [417, 148] on icon at bounding box center [420, 149] width 6 height 6
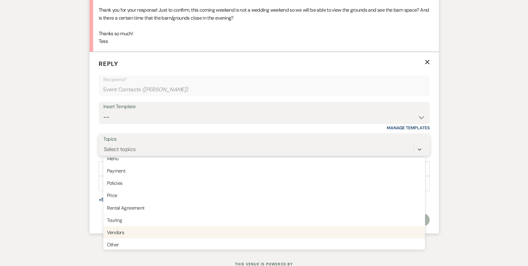
scroll to position [155, 0]
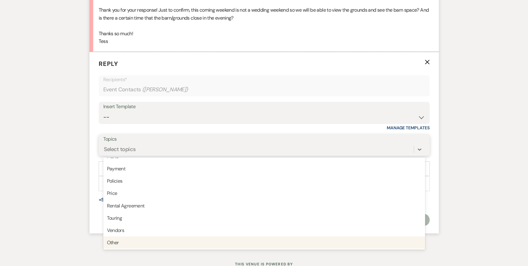
click at [250, 244] on div "Other" at bounding box center [264, 242] width 322 height 12
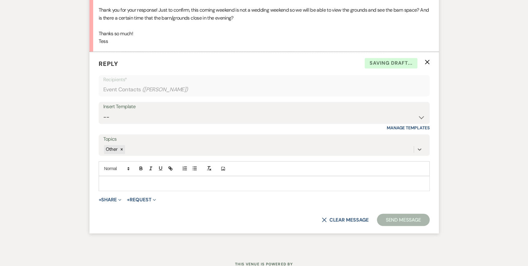
click at [118, 182] on p at bounding box center [264, 183] width 321 height 7
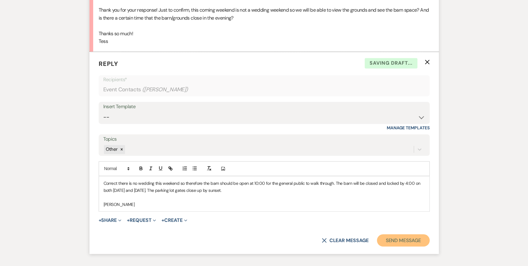
click at [406, 241] on button "Send Message" at bounding box center [403, 240] width 52 height 12
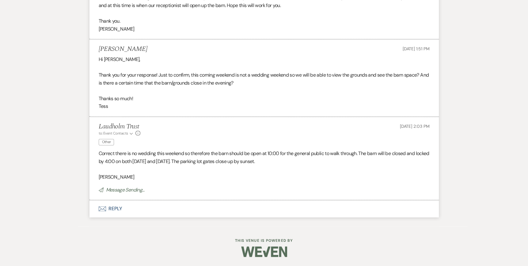
scroll to position [704, 0]
